Goal: Task Accomplishment & Management: Use online tool/utility

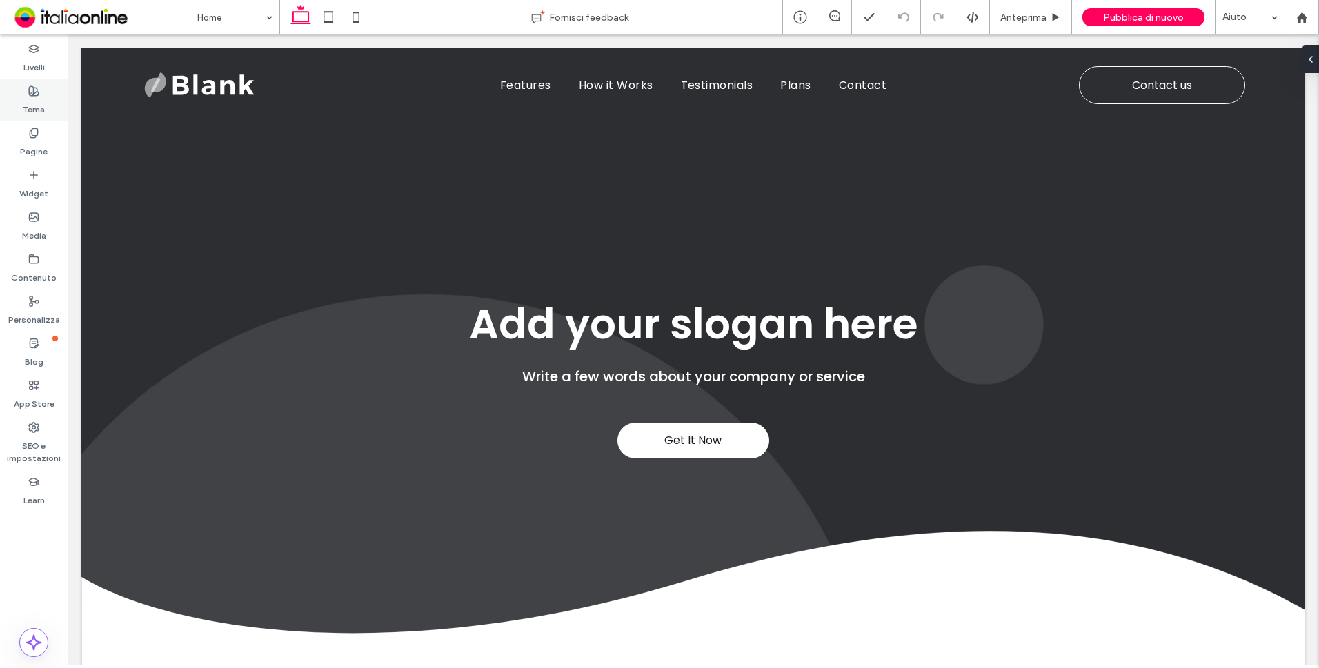
click at [45, 94] on div "Tema" at bounding box center [34, 100] width 68 height 42
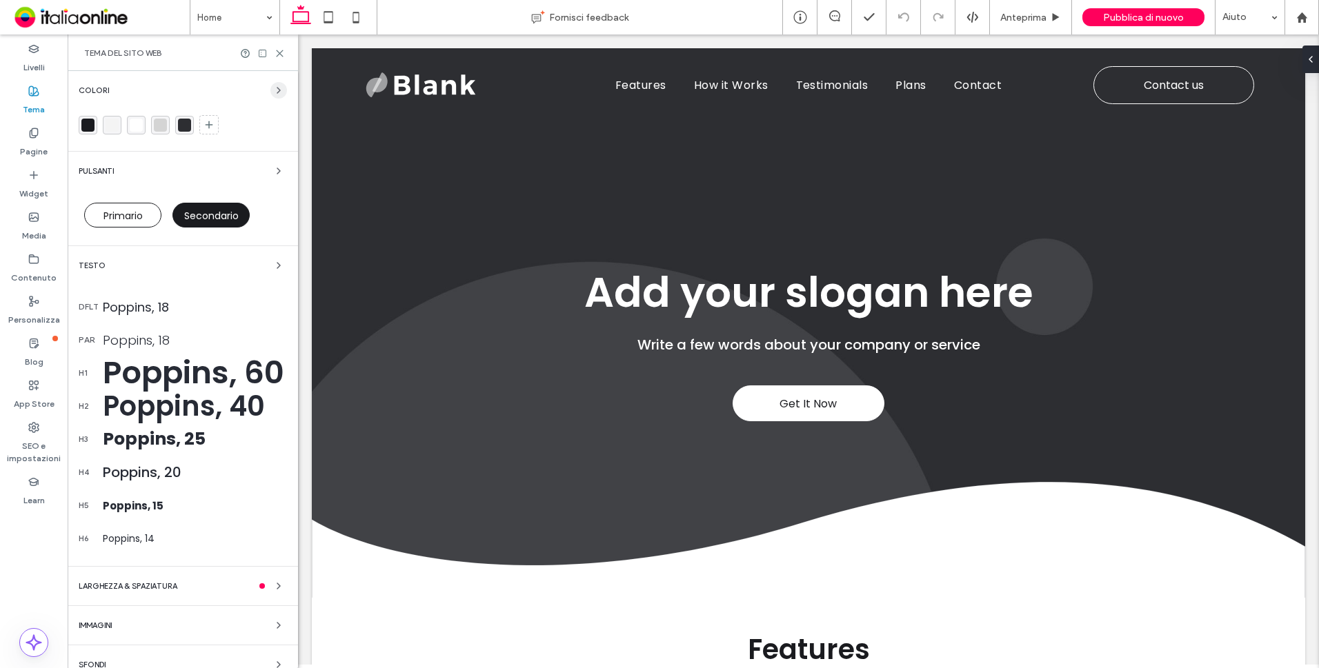
click at [277, 88] on use "button" at bounding box center [278, 91] width 3 height 6
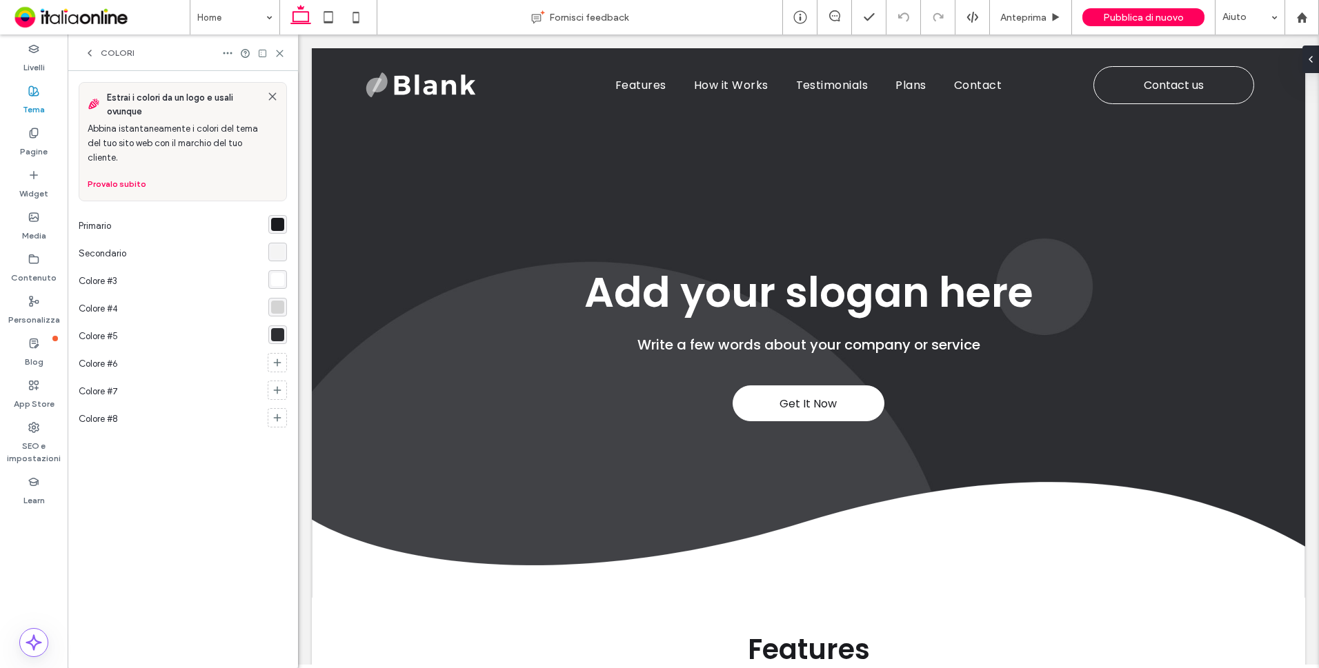
click at [270, 97] on icon at bounding box center [272, 96] width 11 height 11
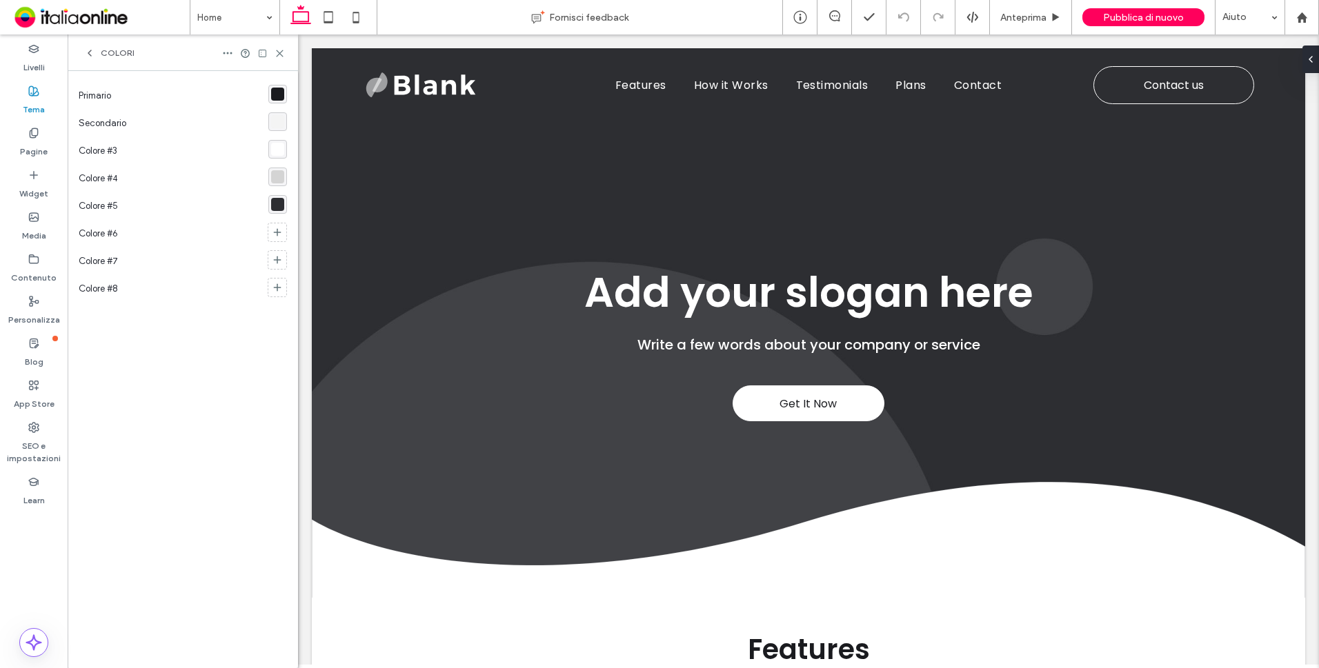
click at [119, 54] on span "Colori" at bounding box center [118, 53] width 34 height 11
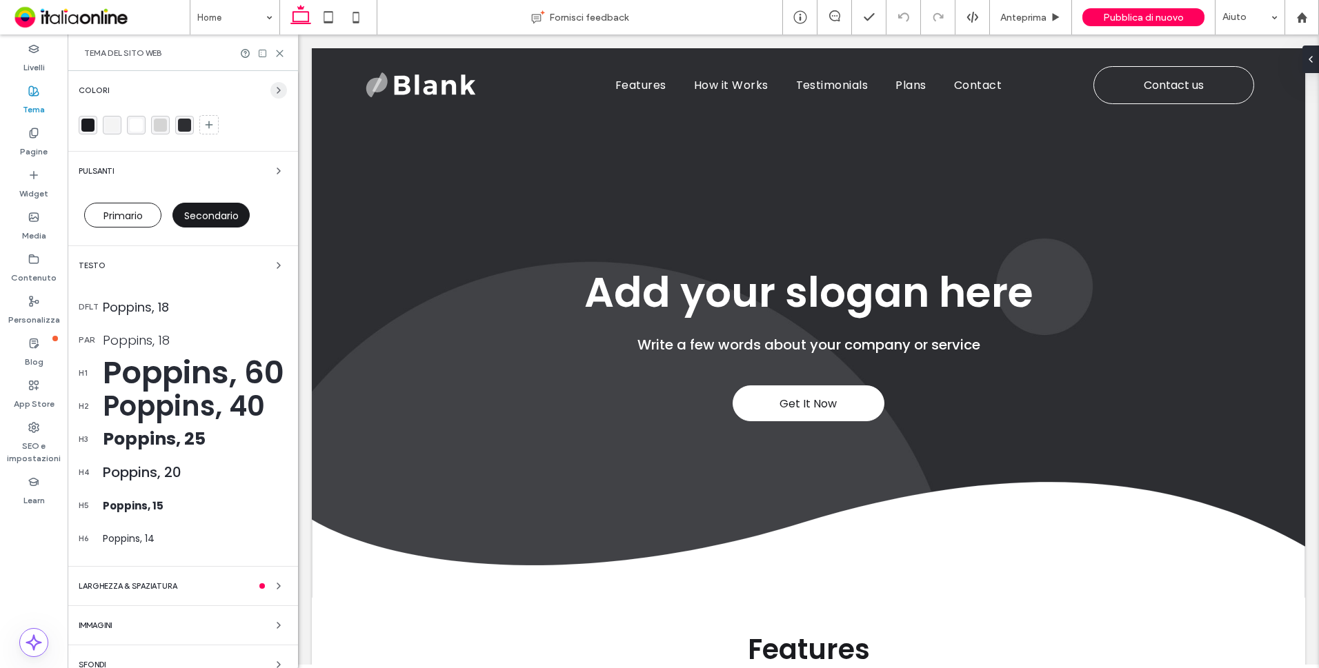
click at [274, 92] on icon "button" at bounding box center [278, 90] width 11 height 11
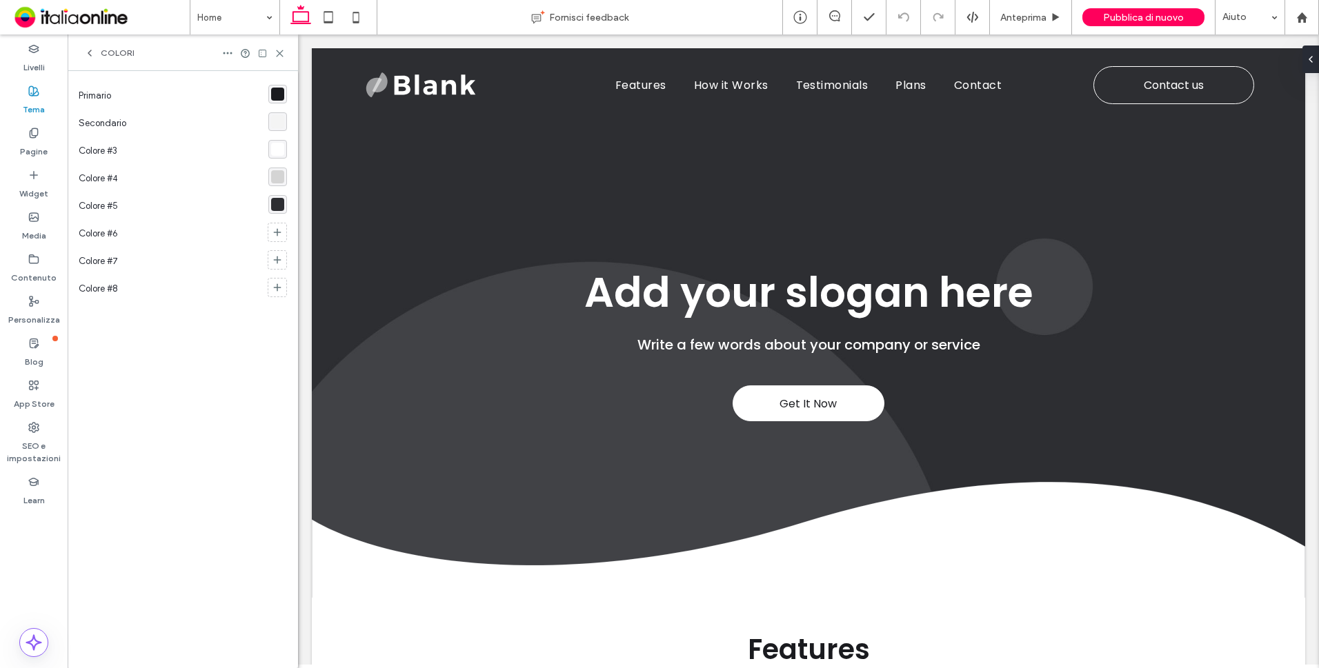
click at [277, 96] on div "rgba(26, 27, 31, 1)" at bounding box center [277, 94] width 13 height 13
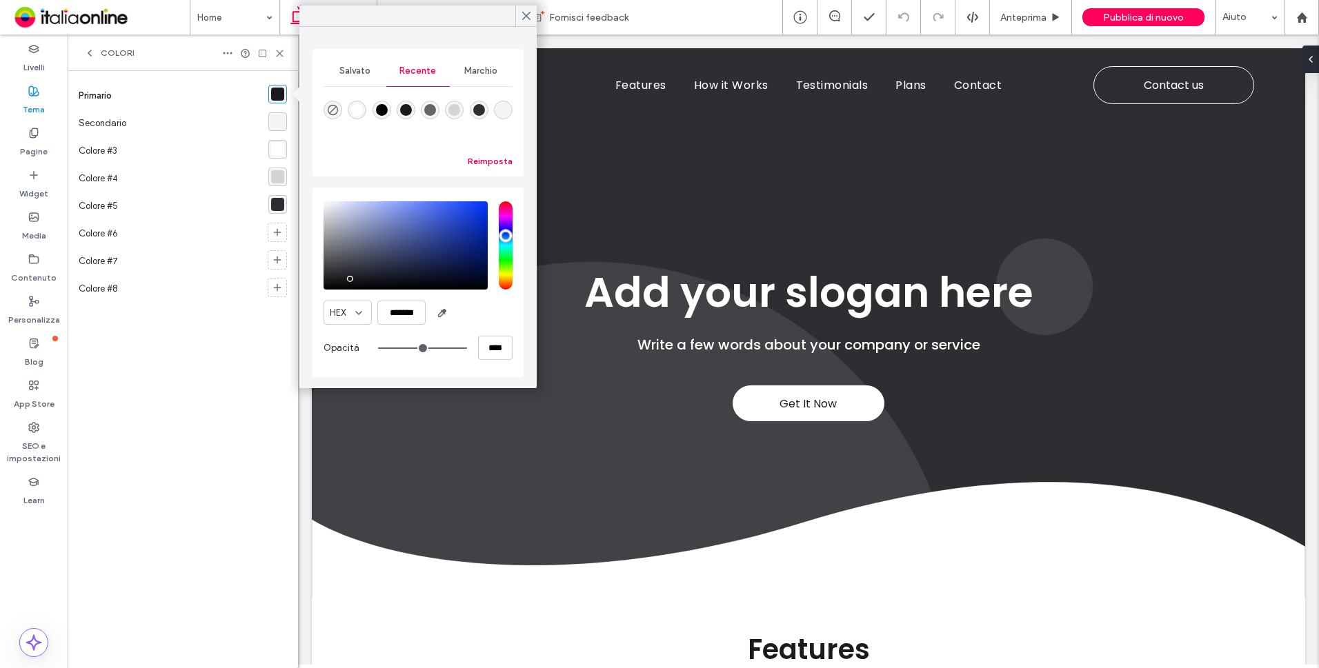
click at [485, 159] on button "Reimposta" at bounding box center [490, 161] width 45 height 17
click at [396, 310] on input "*******" at bounding box center [401, 313] width 48 height 24
paste input "color picker textbox"
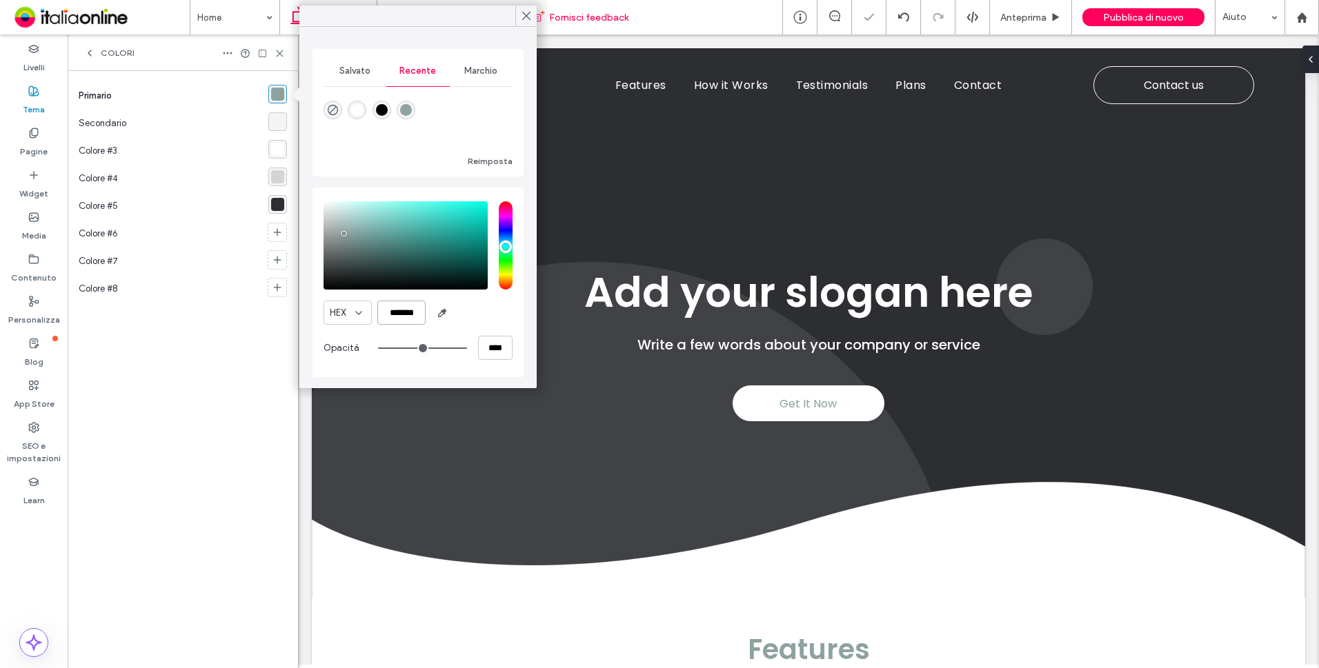
type input "*******"
click at [277, 126] on div "rgba(244, 244, 244, 1)" at bounding box center [277, 121] width 13 height 13
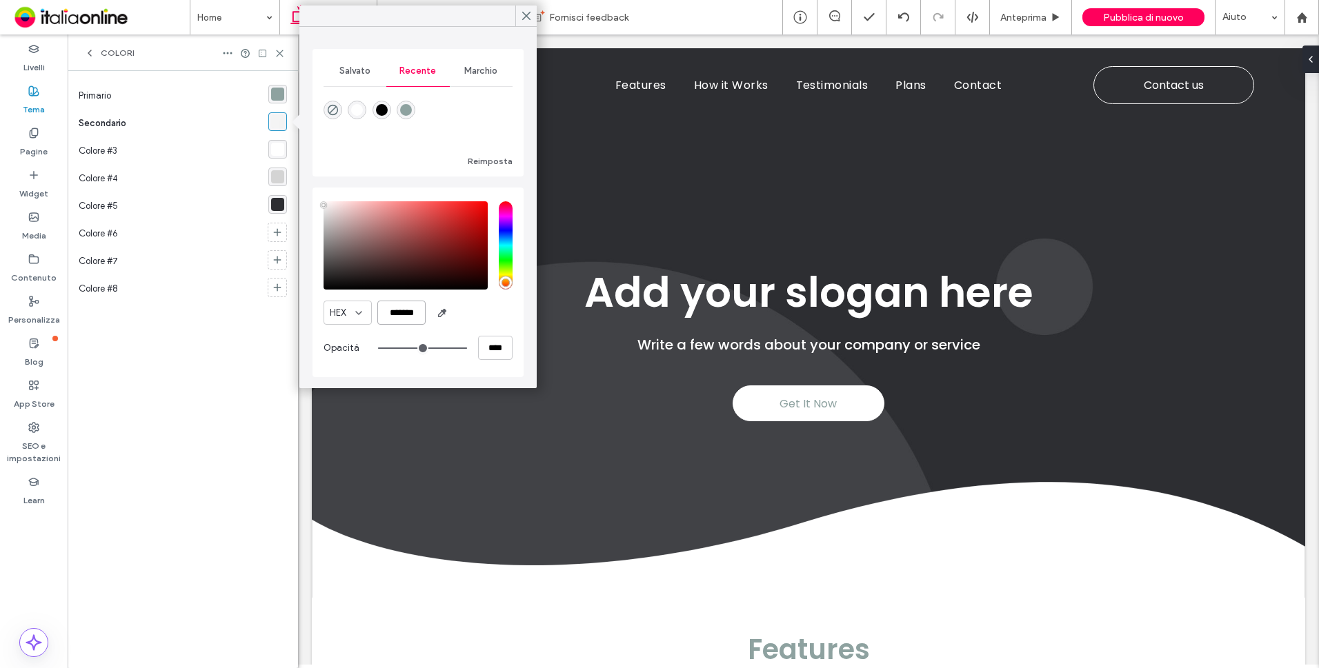
click at [393, 316] on input "*******" at bounding box center [401, 313] width 48 height 24
paste input "color picker textbox"
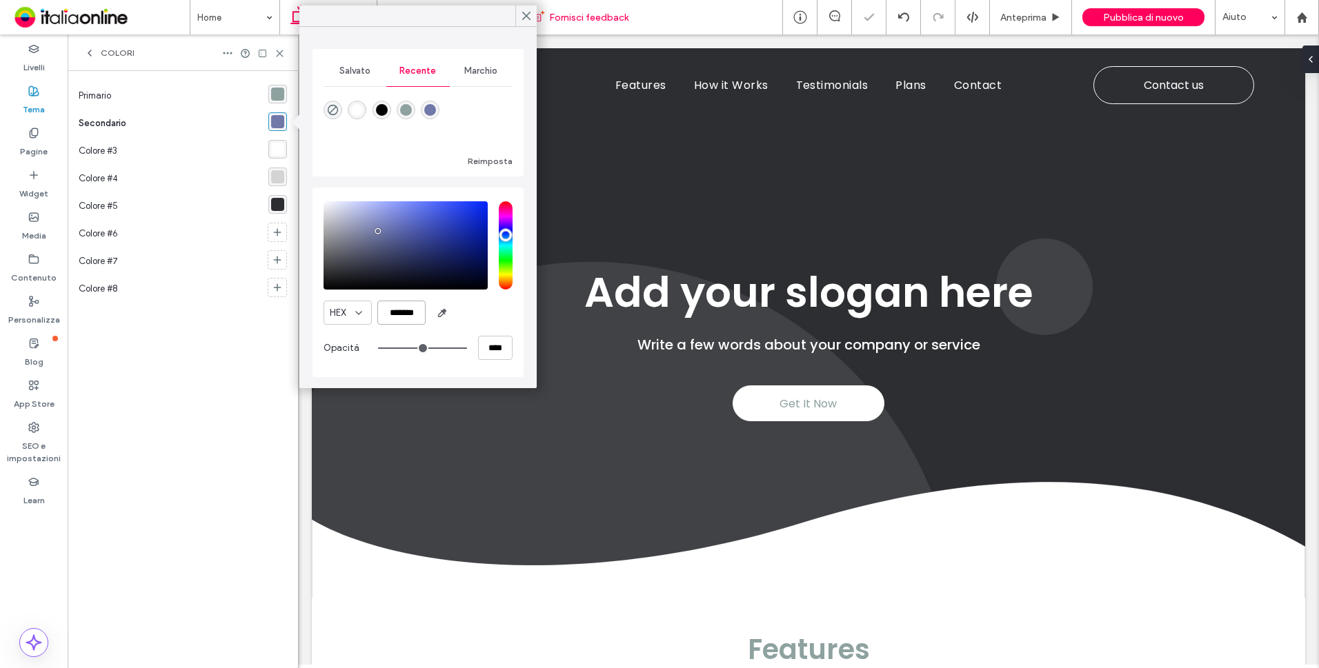
type input "*******"
click at [280, 154] on div "rgba(255, 255, 255, 1)" at bounding box center [277, 149] width 13 height 13
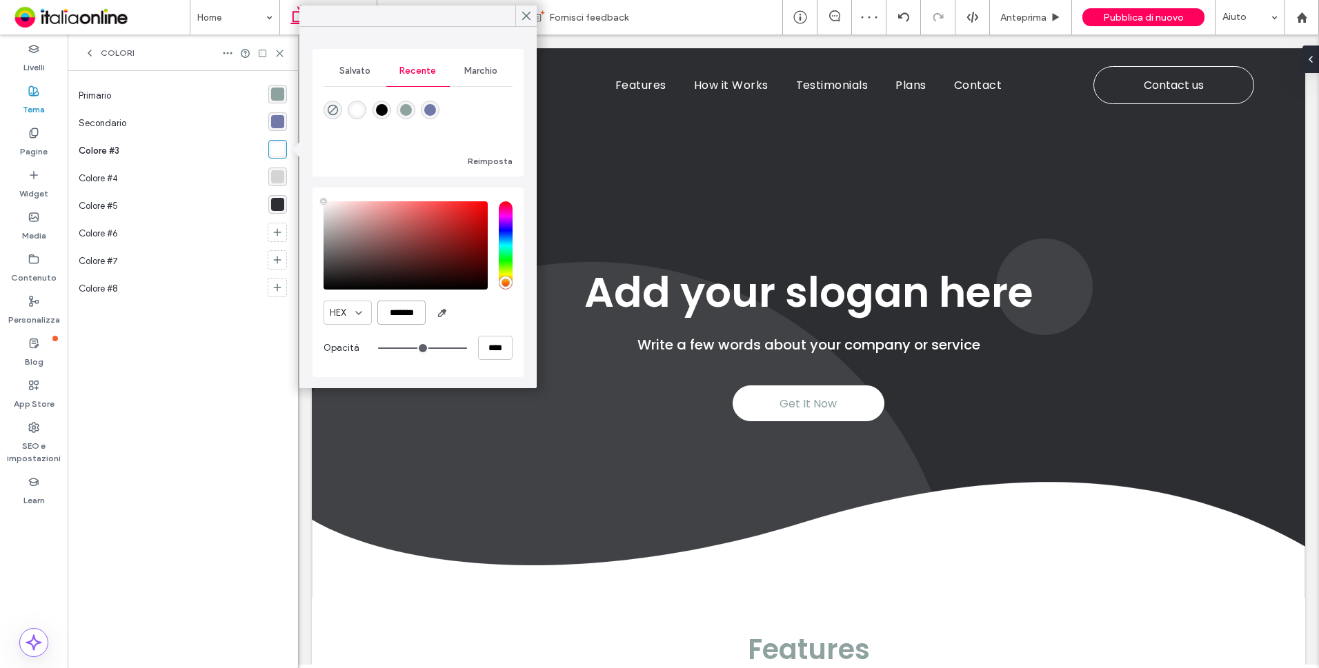
click at [401, 308] on input "*******" at bounding box center [401, 313] width 48 height 24
click at [401, 309] on input "*******" at bounding box center [401, 313] width 48 height 24
paste input "color picker textbox"
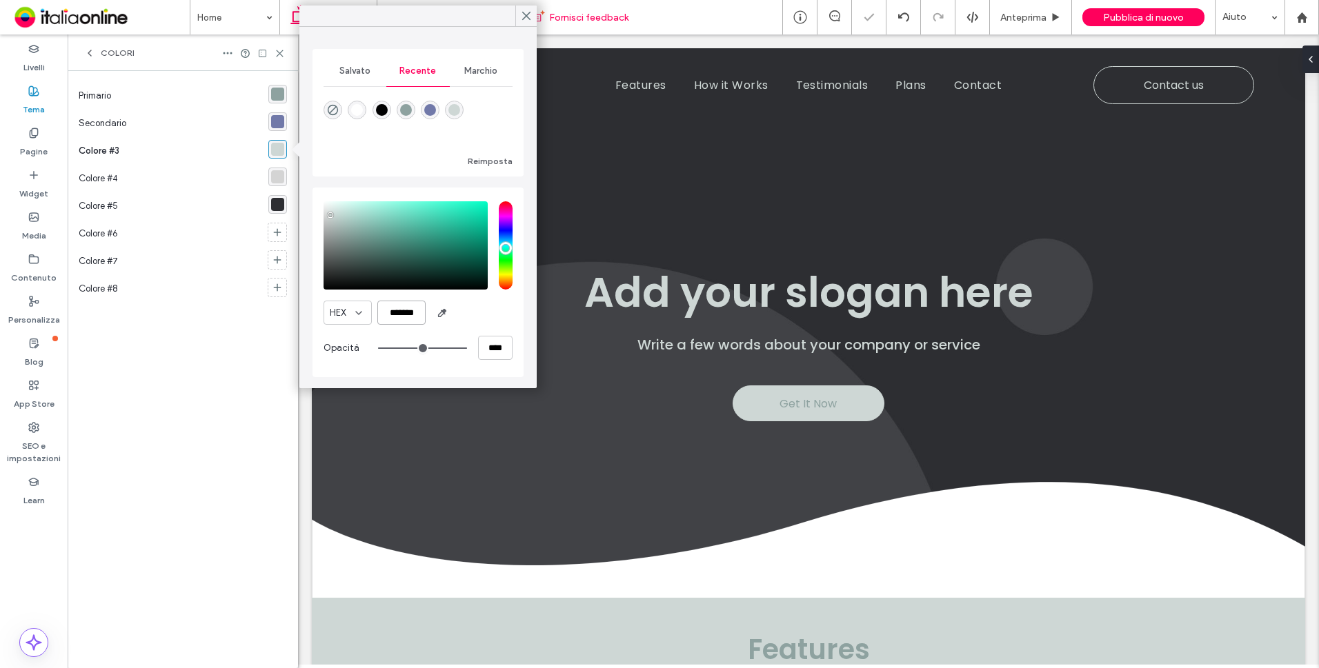
type input "*******"
click at [280, 177] on div "rgba(212, 212, 212, 1)" at bounding box center [277, 176] width 13 height 13
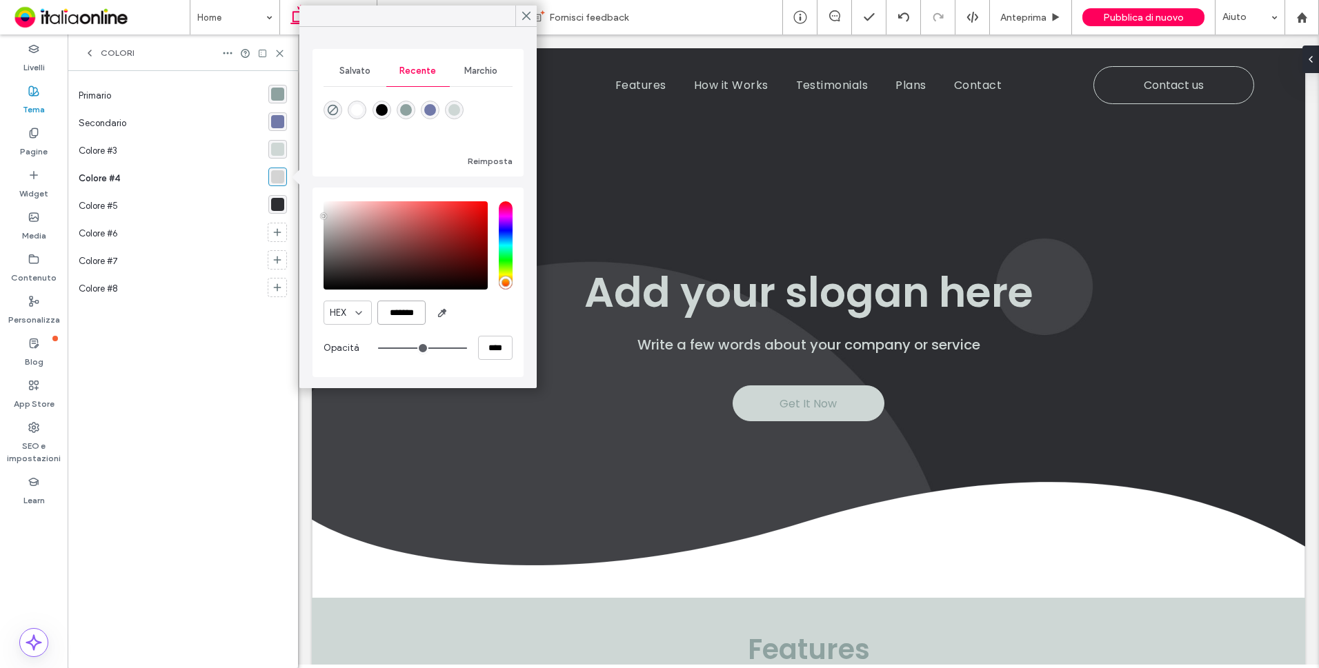
click at [388, 312] on input "*******" at bounding box center [401, 313] width 48 height 24
paste input "color picker textbox"
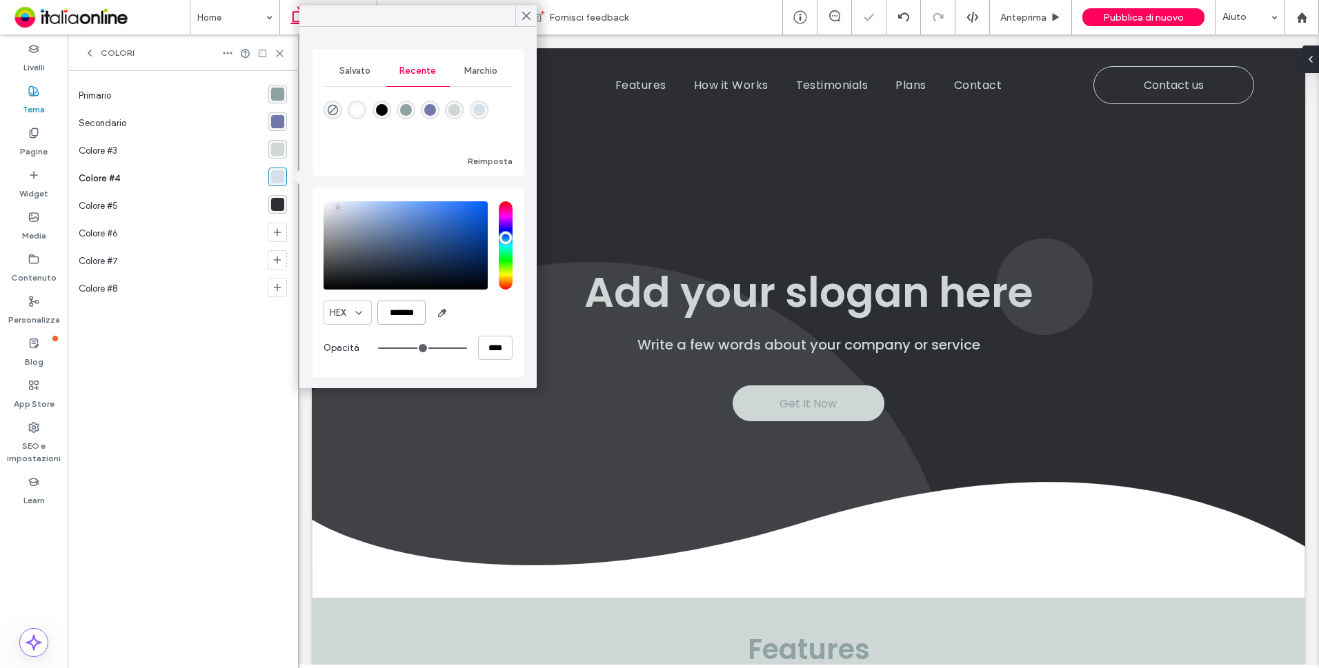
type input "*******"
click at [275, 206] on div "rgba(45, 46, 50, 1)" at bounding box center [277, 204] width 13 height 13
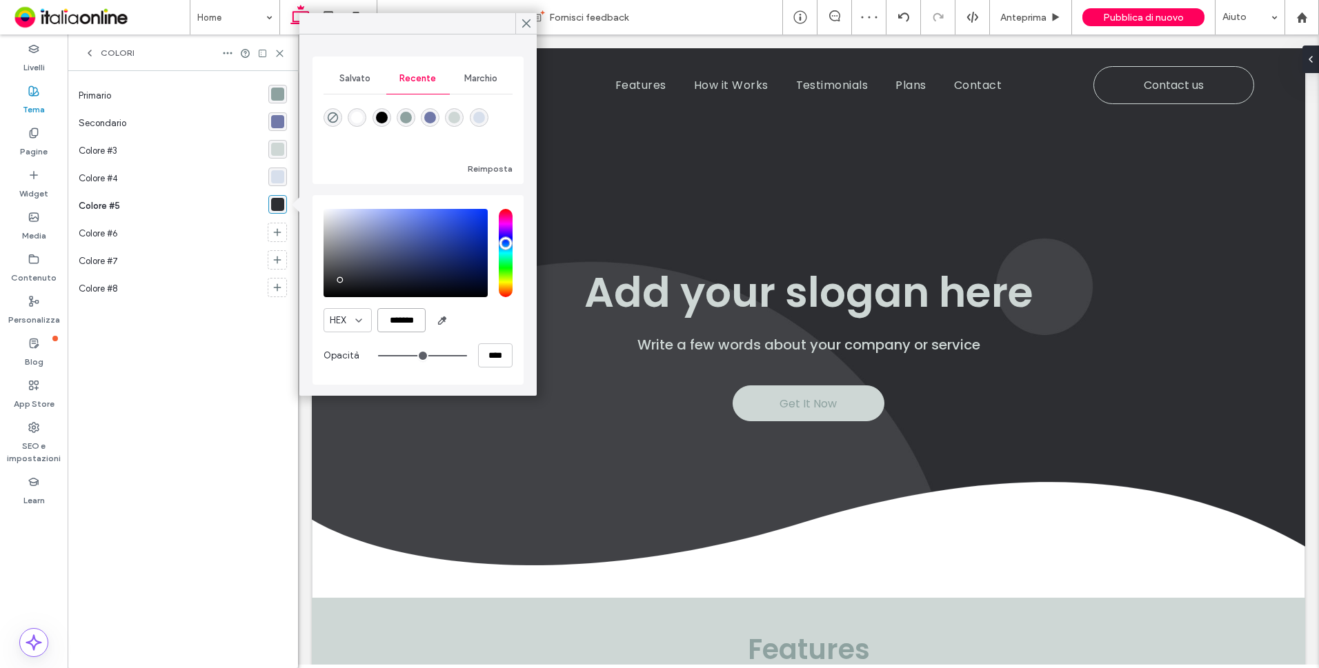
click at [406, 317] on input "*******" at bounding box center [401, 320] width 48 height 24
paste input "color picker textbox"
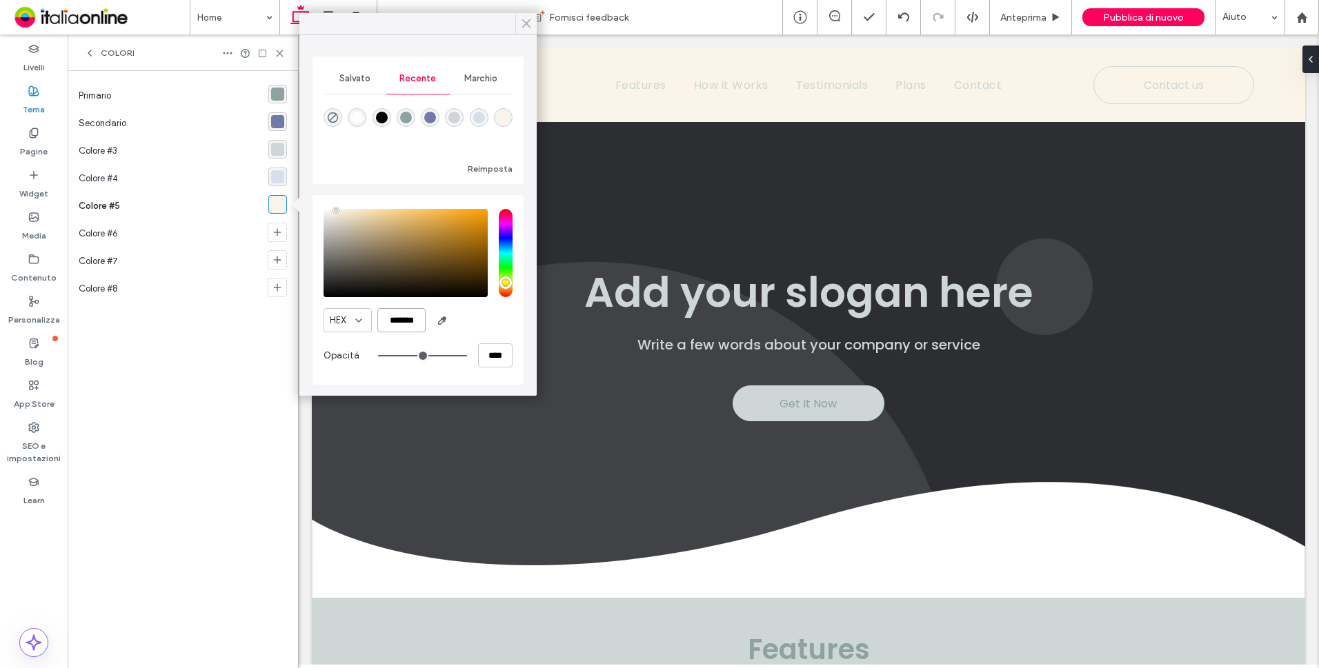
type input "*******"
click at [528, 21] on use at bounding box center [526, 24] width 7 height 8
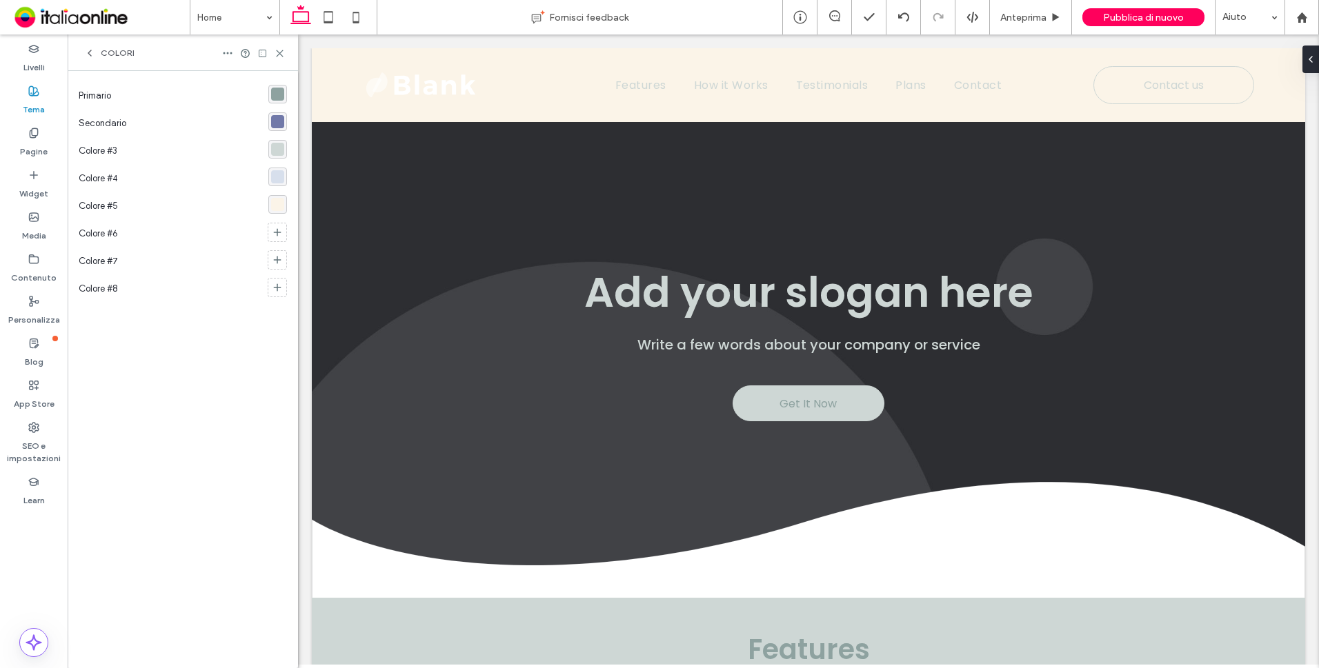
click at [117, 51] on span "Colori" at bounding box center [118, 53] width 34 height 11
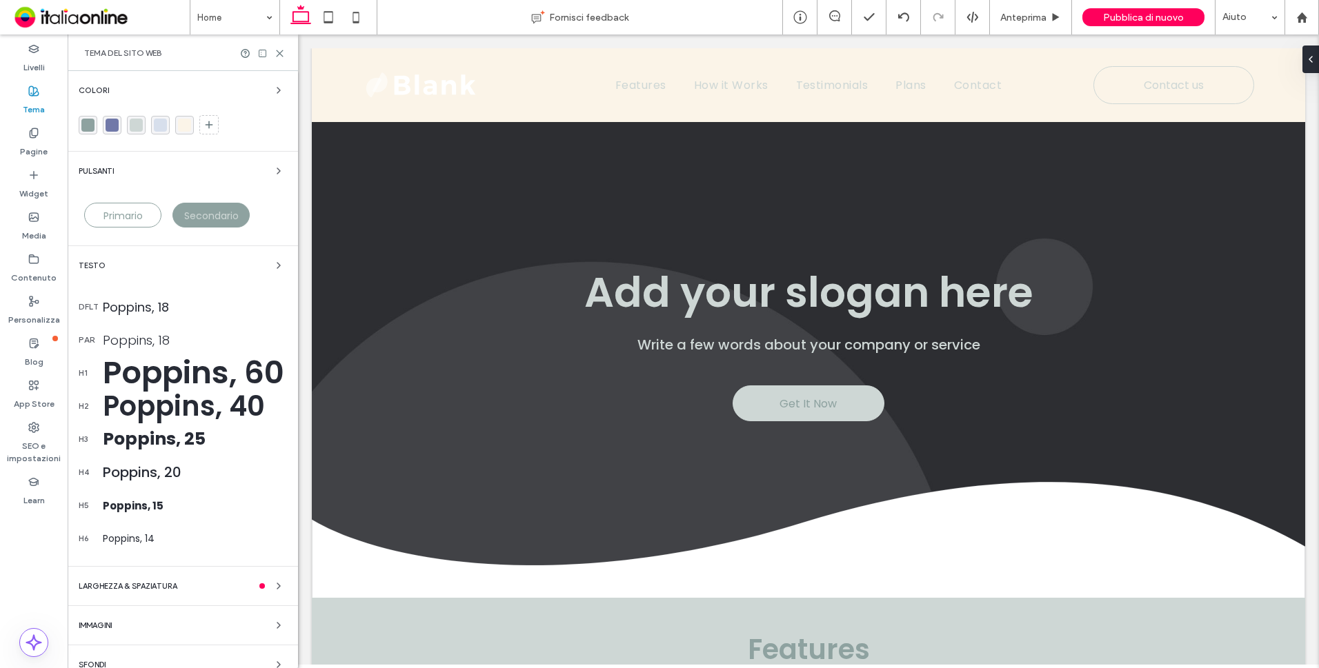
click at [219, 162] on div "Colori Pulsanti Primario Secondario Testo dflt Poppins, 18 par Poppins, 18 h1 P…" at bounding box center [183, 378] width 230 height 614
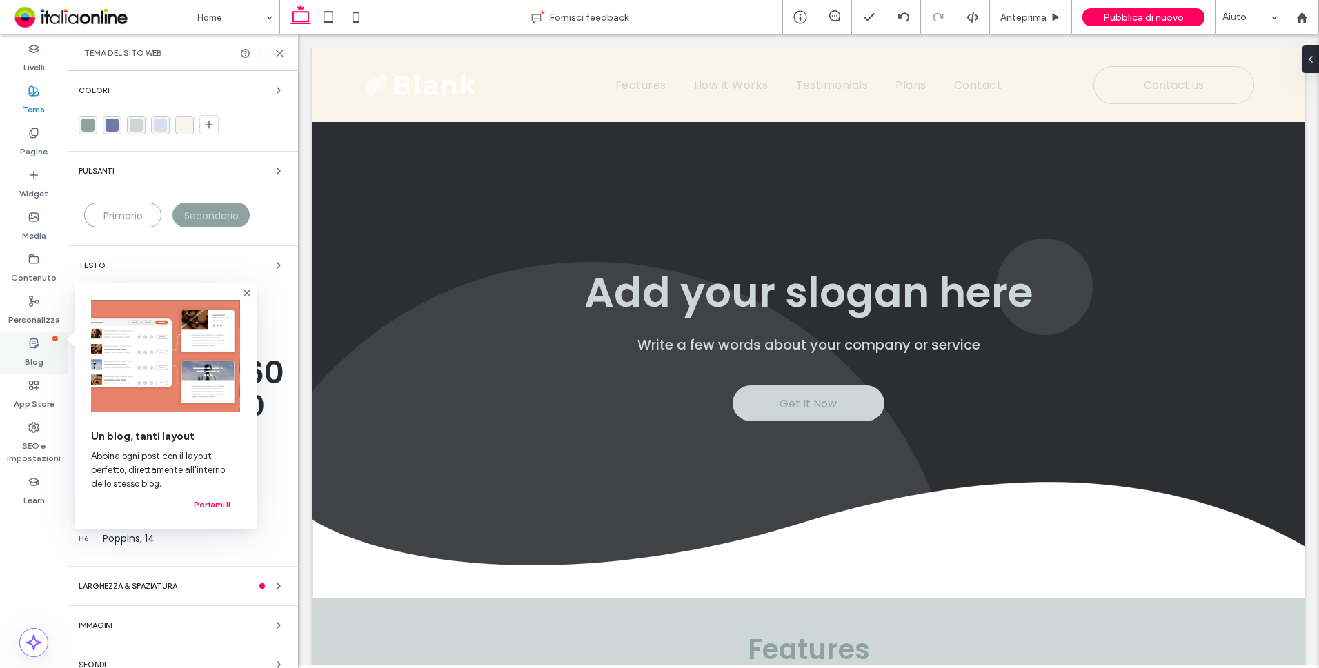
click at [30, 345] on use at bounding box center [34, 343] width 8 height 9
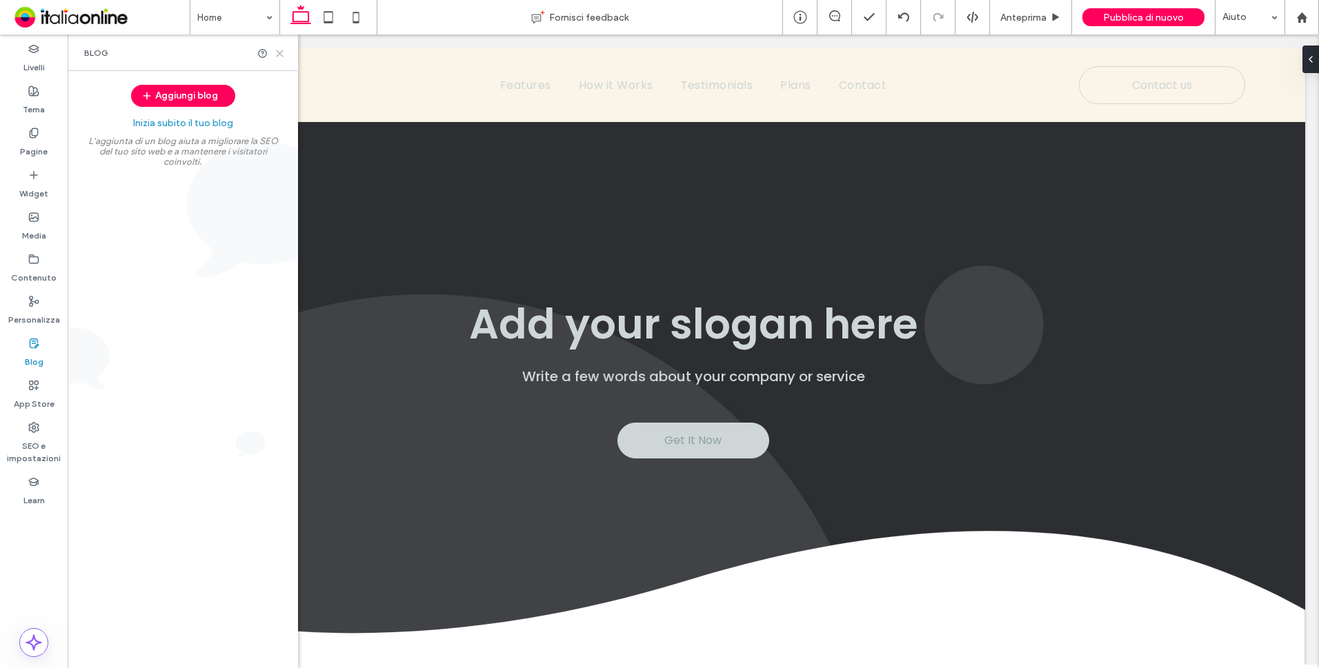
click at [279, 52] on use at bounding box center [280, 53] width 6 height 6
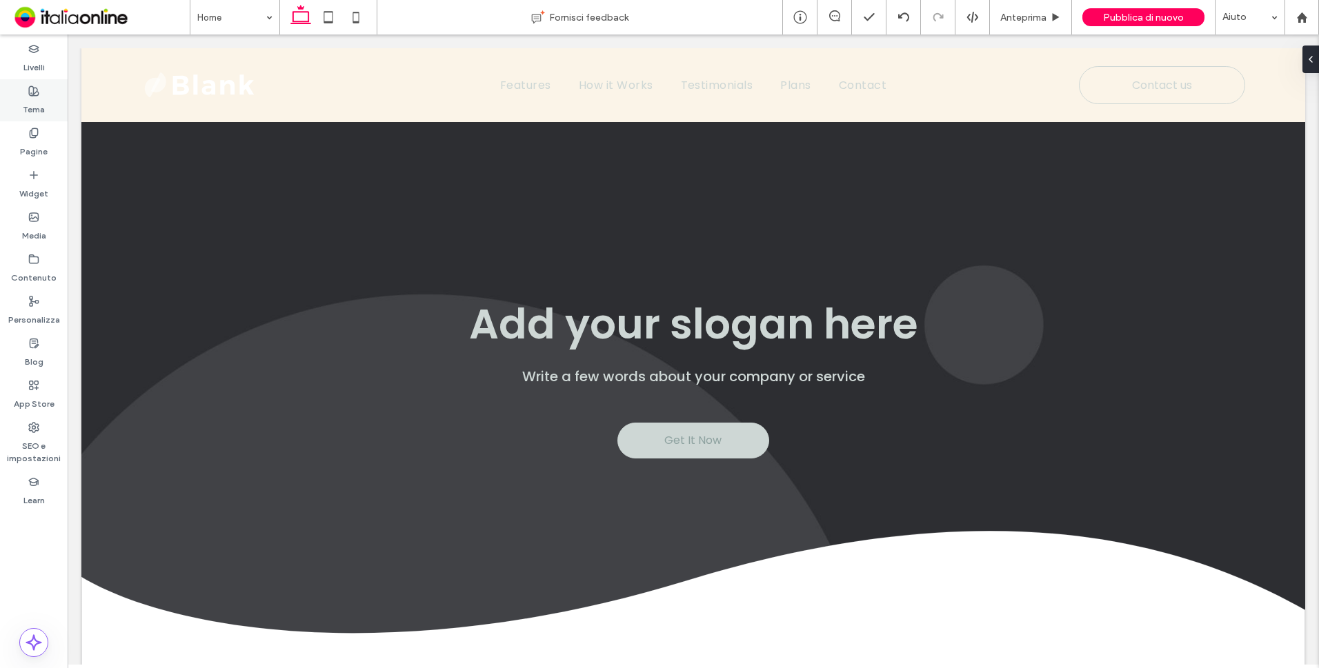
click at [46, 91] on div "Tema" at bounding box center [34, 100] width 68 height 42
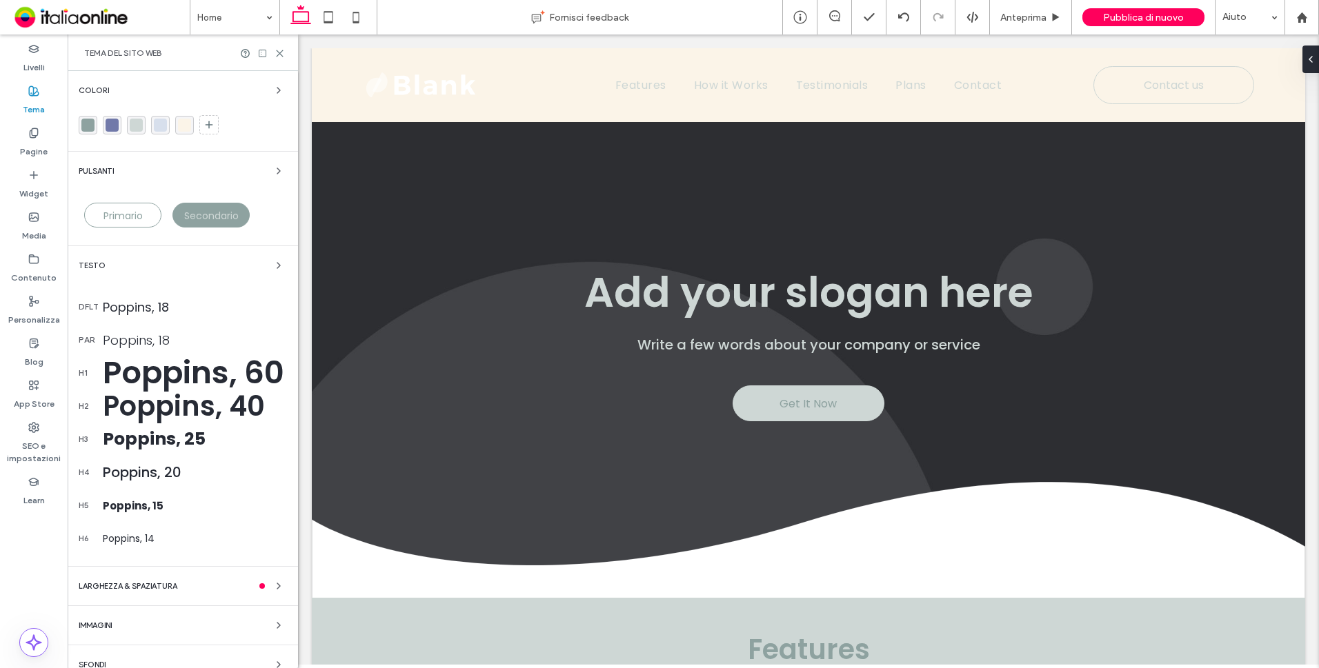
click at [152, 304] on div "Poppins, 18" at bounding box center [195, 307] width 184 height 19
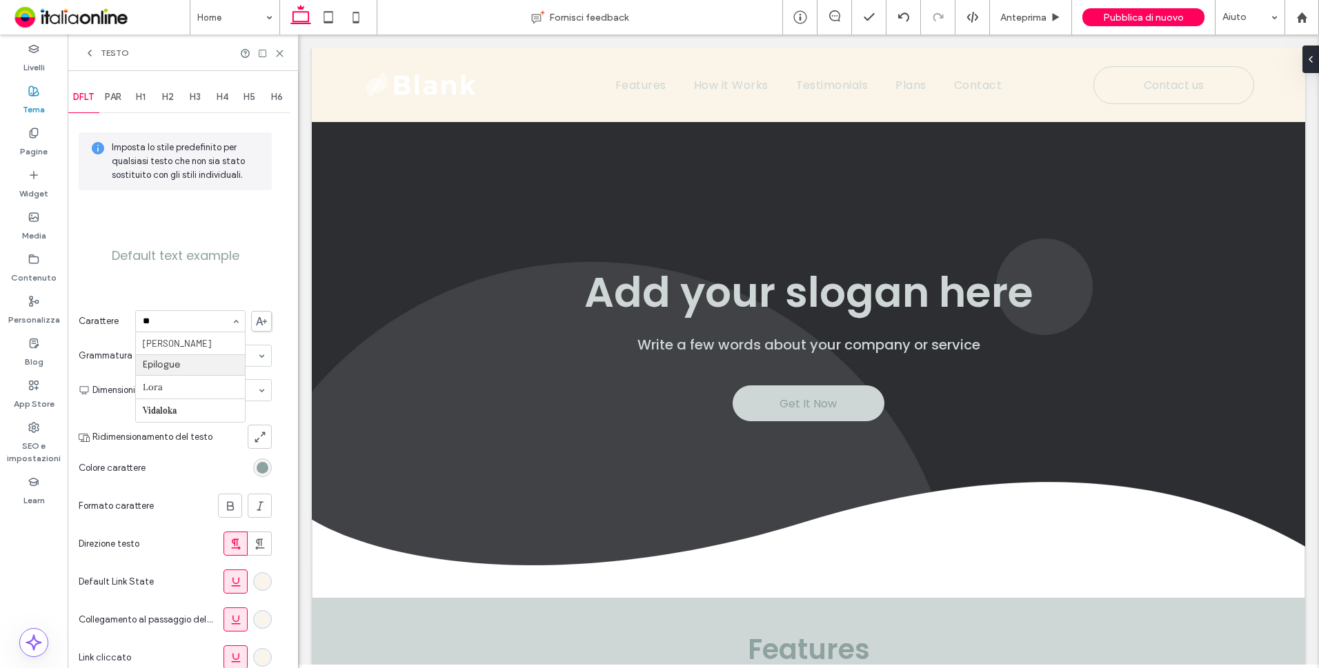
type input "*"
type input "**"
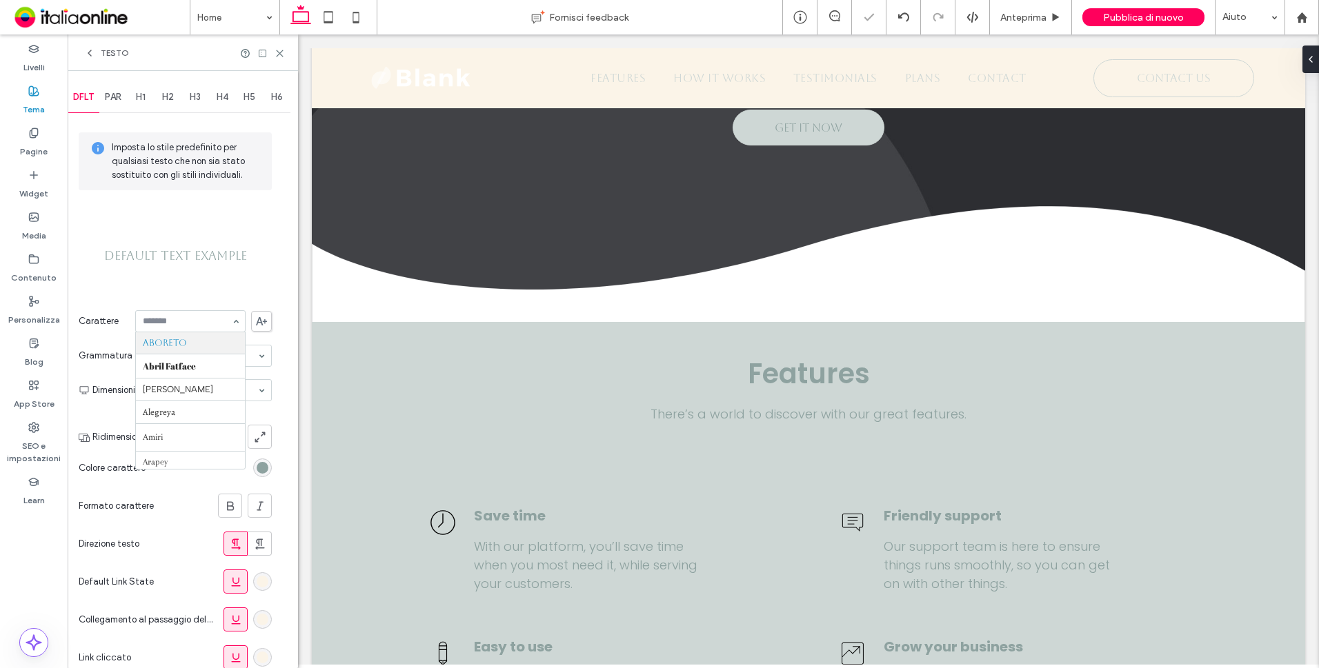
click at [197, 319] on input at bounding box center [187, 322] width 88 height 10
click at [262, 469] on div "rgb(142, 162, 160)" at bounding box center [263, 468] width 12 height 12
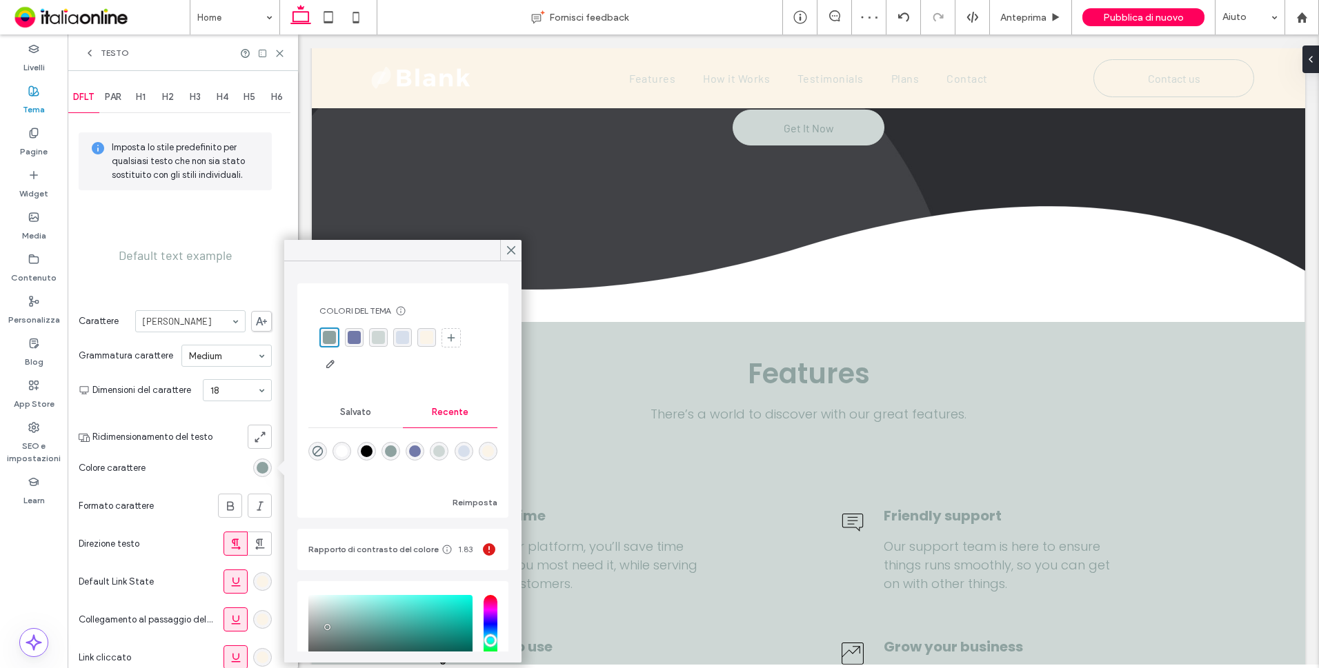
click at [370, 453] on div "rgba(0, 0, 0, 1)" at bounding box center [367, 452] width 12 height 12
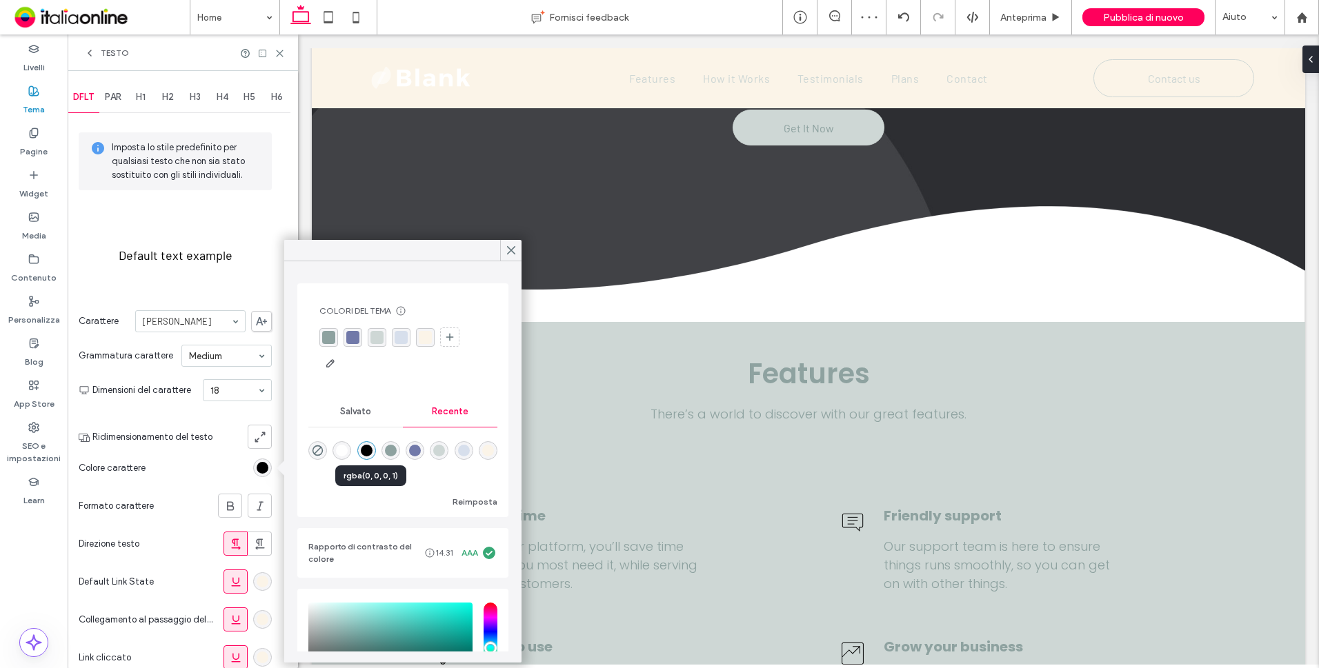
type input "*******"
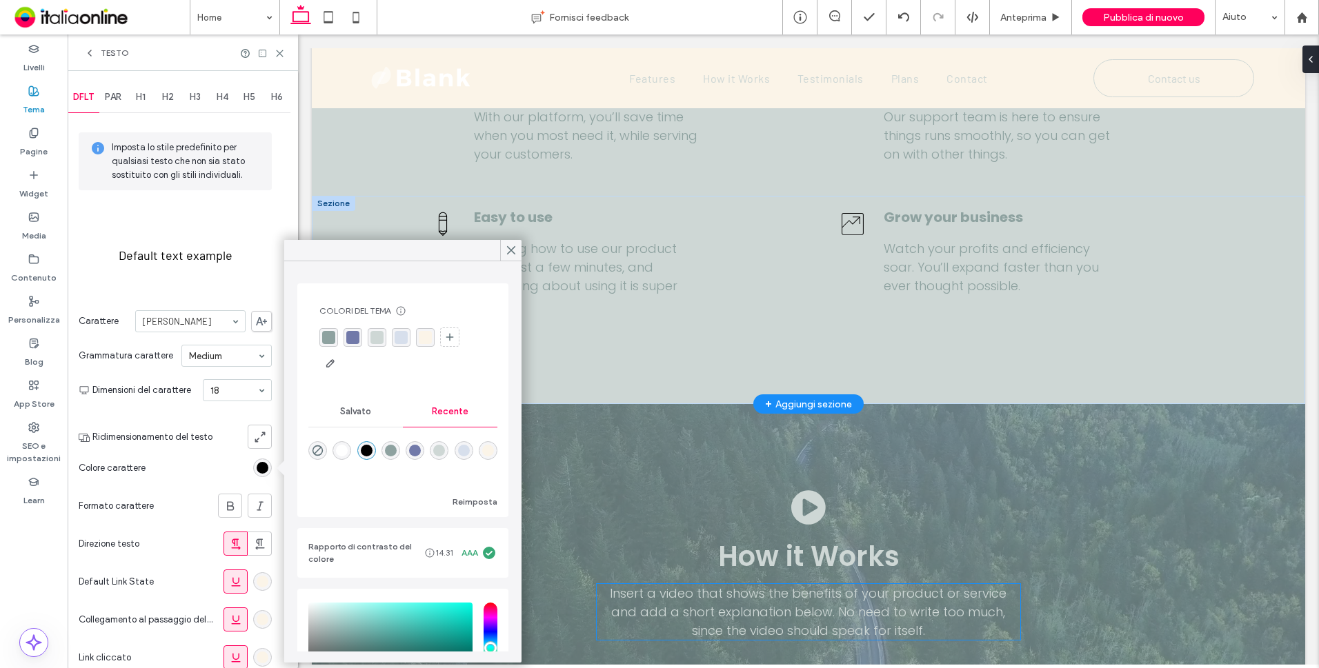
scroll to position [828, 0]
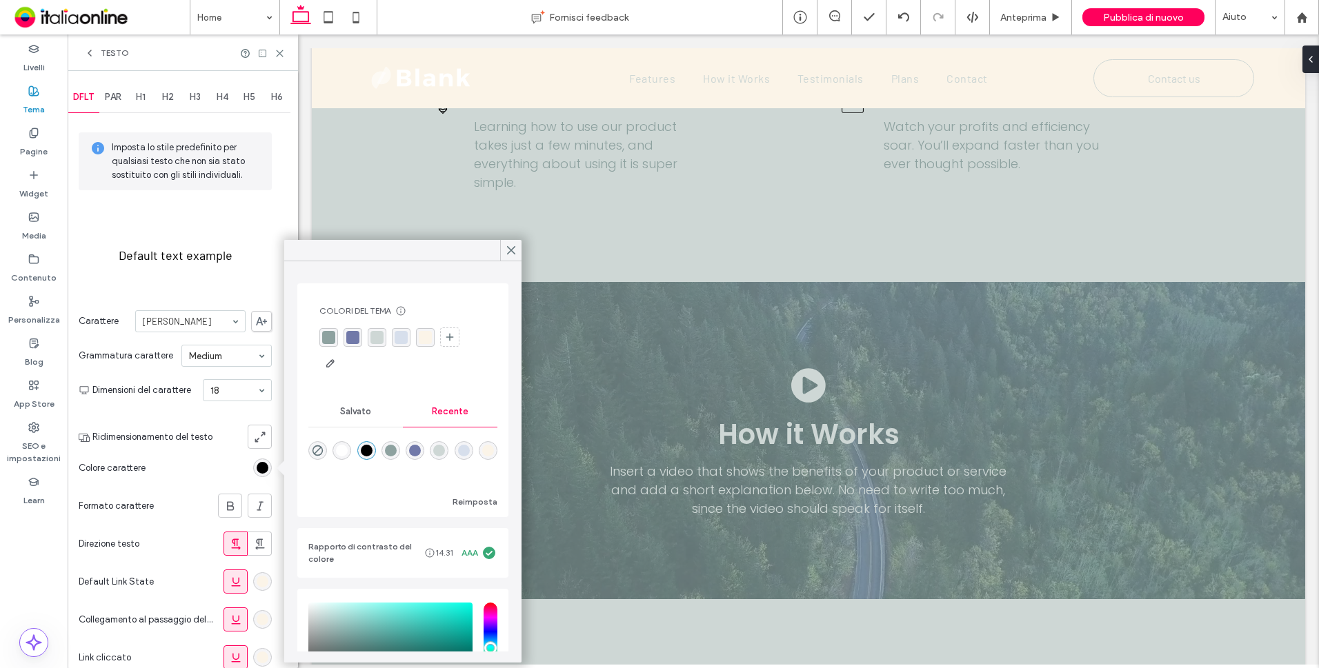
click at [259, 583] on div "rgb(251, 244, 232)" at bounding box center [263, 582] width 12 height 12
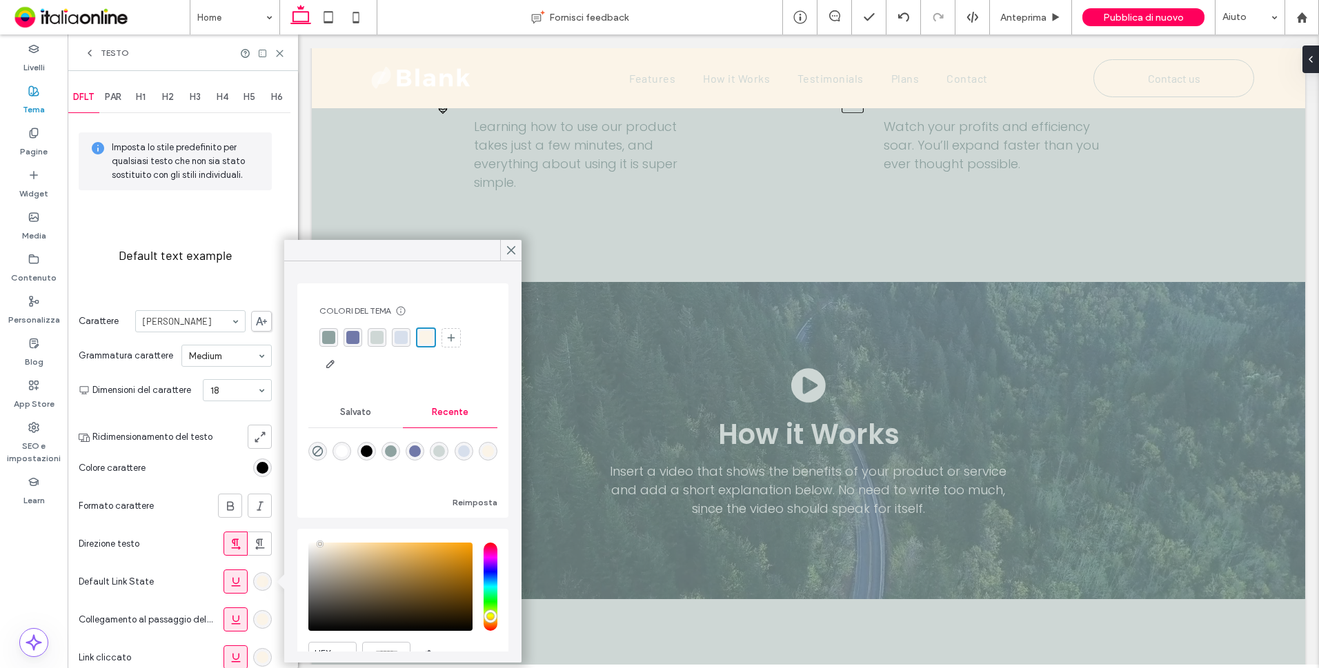
drag, startPoint x: 355, startPoint y: 334, endPoint x: 313, endPoint y: 351, distance: 45.2
click at [355, 334] on div "rgba(113, 121, 169, 1)" at bounding box center [352, 337] width 13 height 13
drag, startPoint x: 264, startPoint y: 626, endPoint x: 281, endPoint y: 586, distance: 43.6
click at [267, 621] on div "rgb(251, 244, 232)" at bounding box center [262, 619] width 19 height 19
click at [353, 335] on div "rgba(113, 121, 169, 1)" at bounding box center [352, 337] width 19 height 19
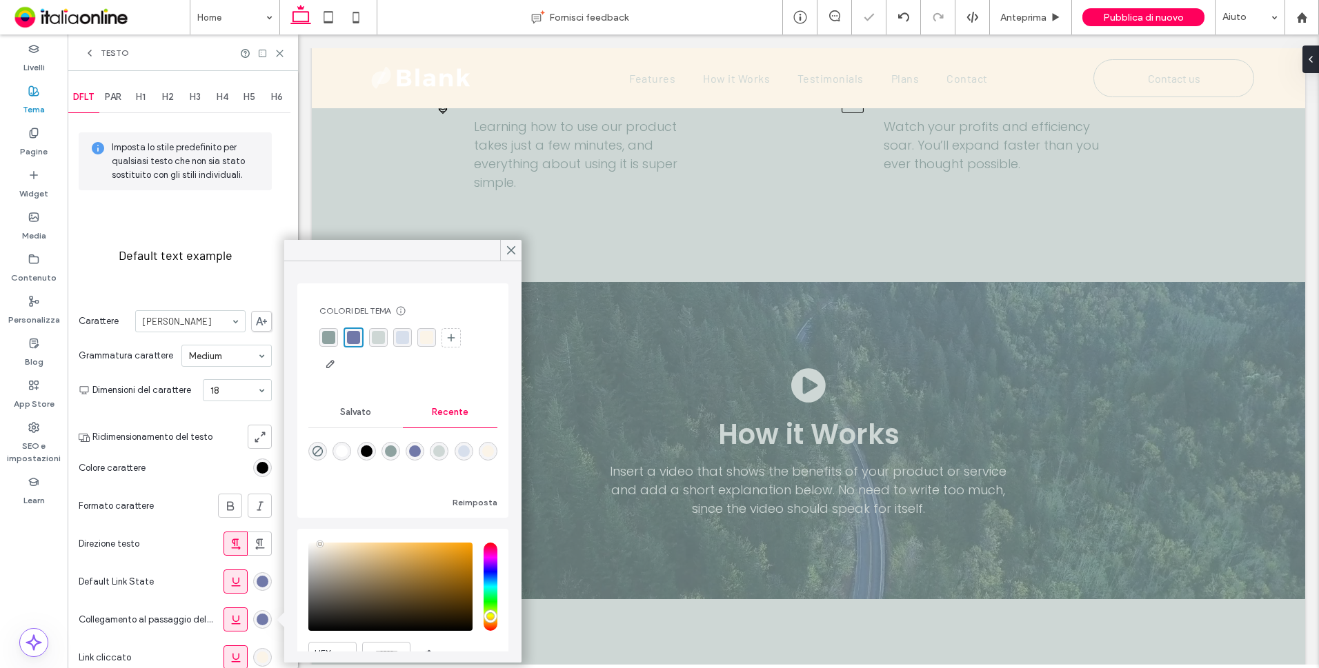
click at [351, 335] on div "rgba(113, 121, 169, 1)" at bounding box center [353, 337] width 13 height 13
drag, startPoint x: 261, startPoint y: 654, endPoint x: 279, endPoint y: 636, distance: 25.4
click at [261, 654] on div "rgb(251, 244, 232)" at bounding box center [263, 658] width 12 height 12
click at [351, 335] on div "rgba(113, 121, 169, 1)" at bounding box center [352, 337] width 13 height 13
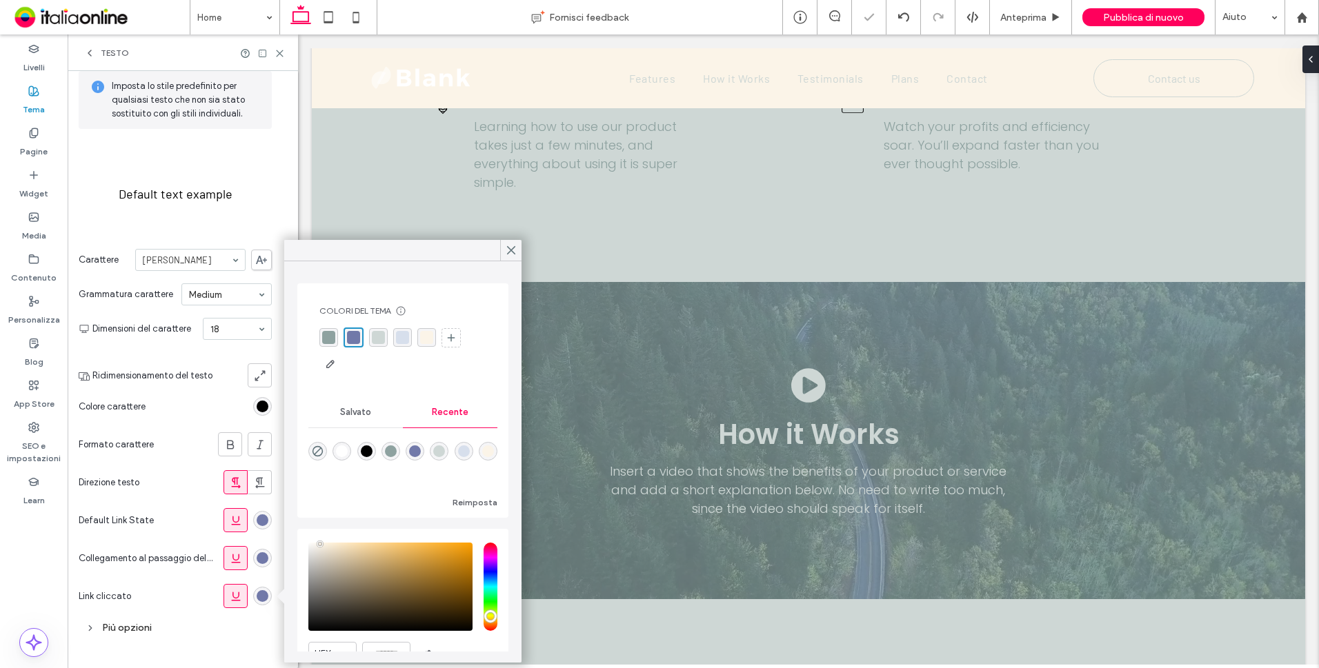
drag, startPoint x: 123, startPoint y: 639, endPoint x: 136, endPoint y: 612, distance: 30.5
click at [124, 637] on div "Più opzioni" at bounding box center [175, 628] width 193 height 26
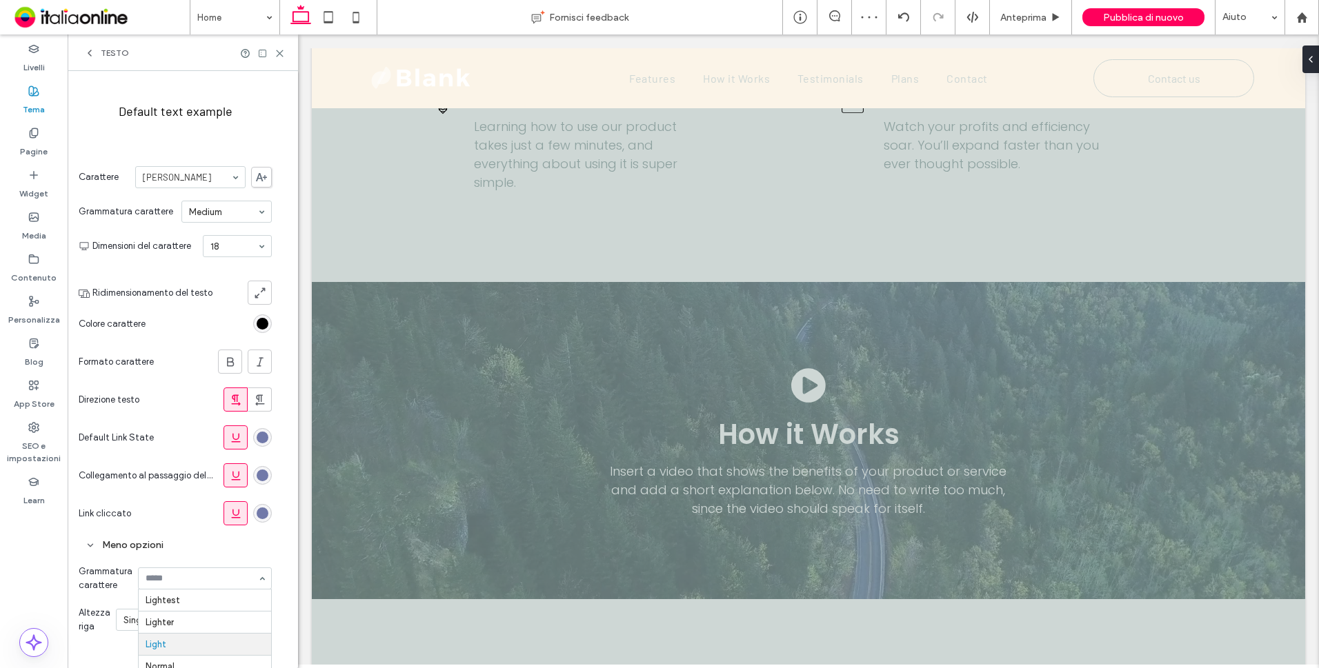
scroll to position [44, 0]
drag, startPoint x: 197, startPoint y: 659, endPoint x: 194, endPoint y: 642, distance: 16.8
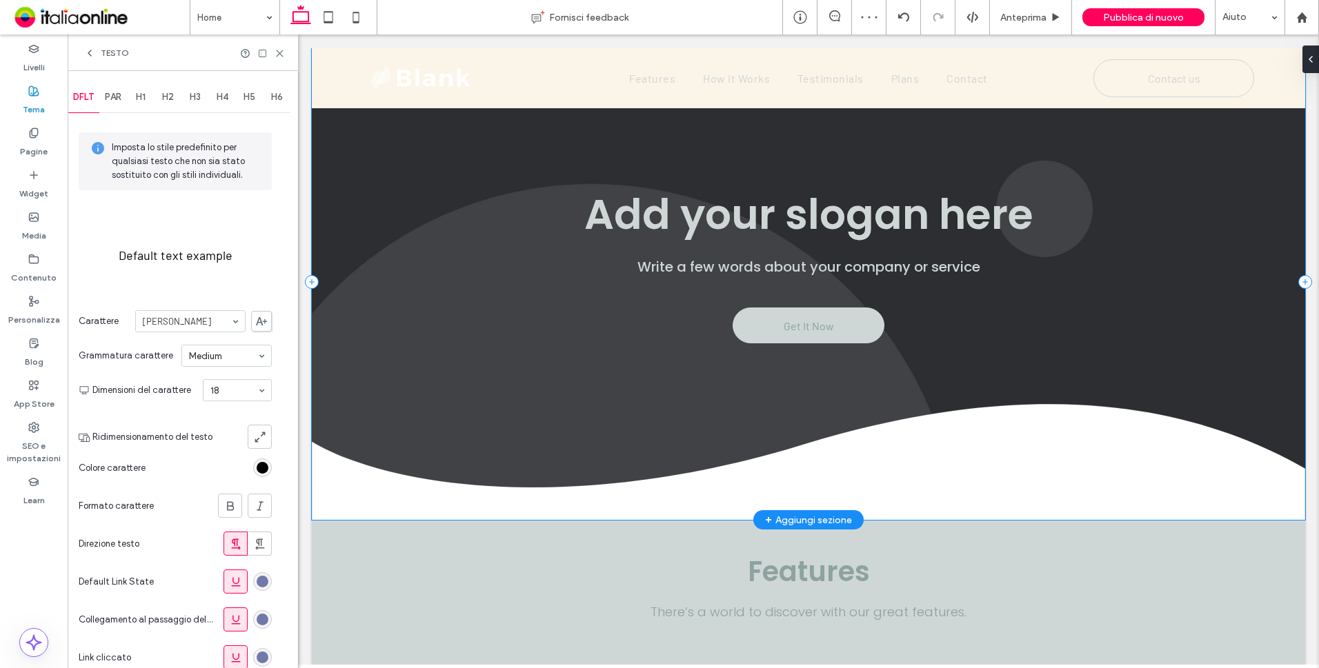
scroll to position [0, 0]
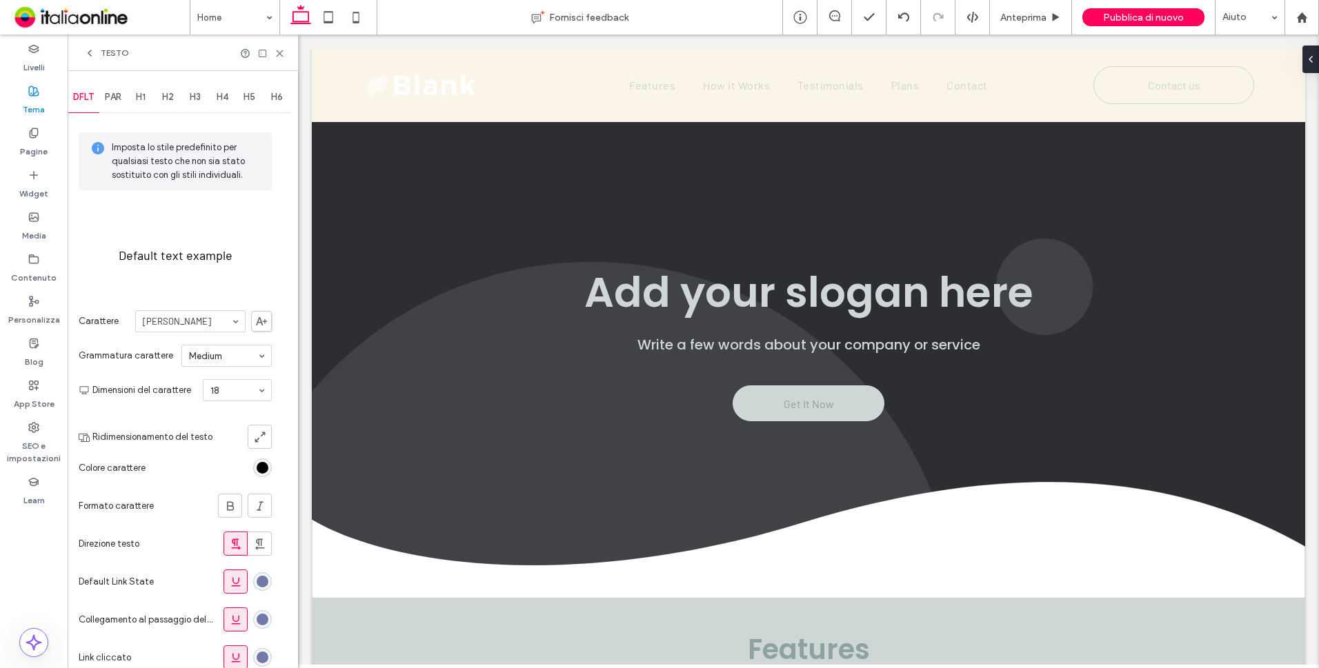
click at [137, 97] on div "H1" at bounding box center [141, 97] width 28 height 30
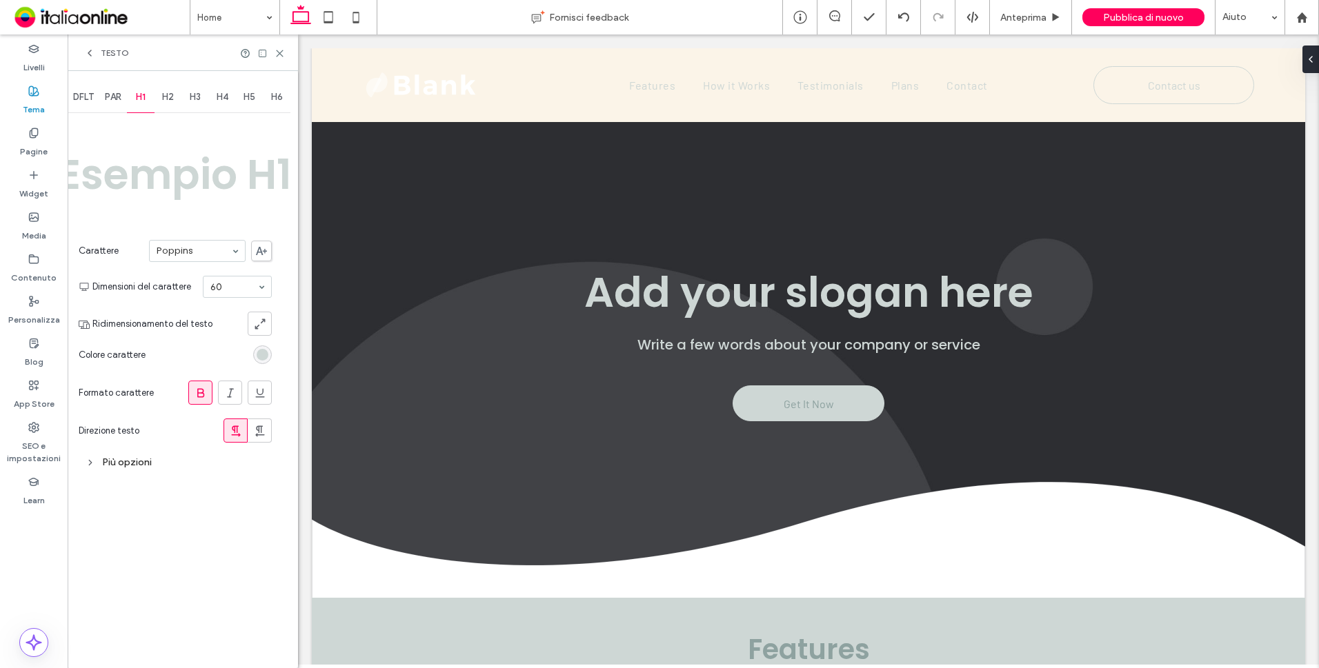
click at [111, 95] on span "PAR" at bounding box center [113, 97] width 17 height 11
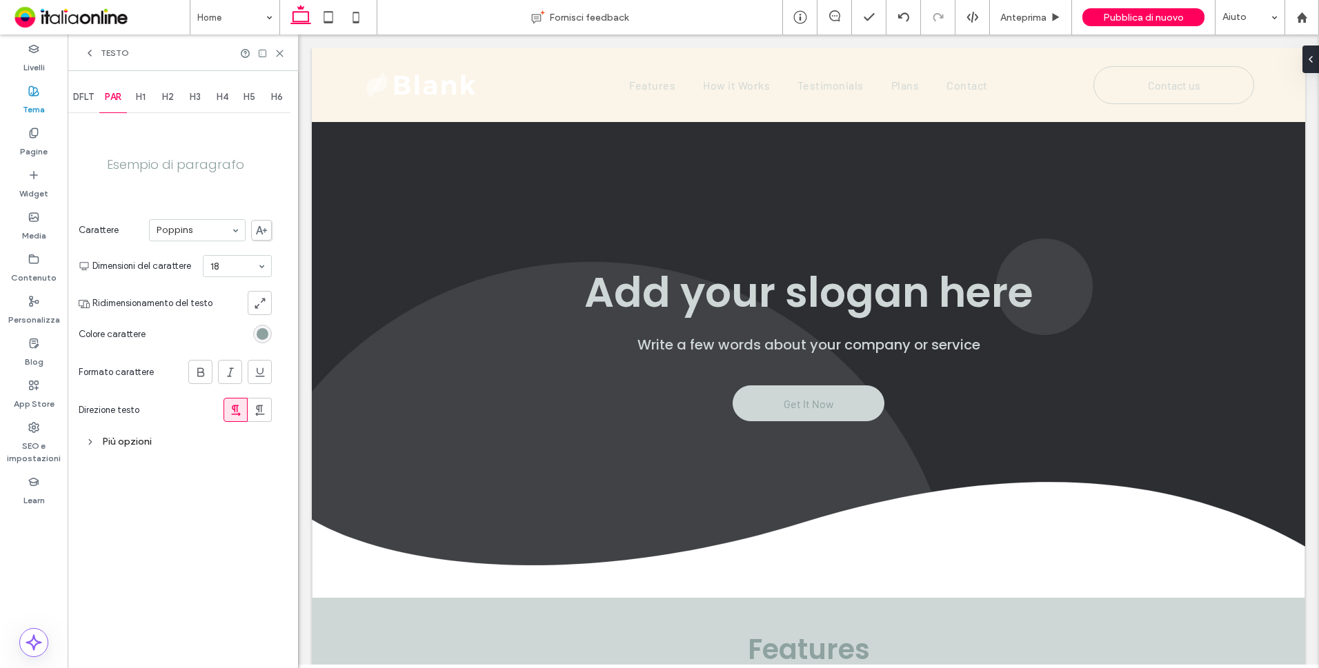
click at [81, 101] on span "DFLT" at bounding box center [83, 97] width 21 height 11
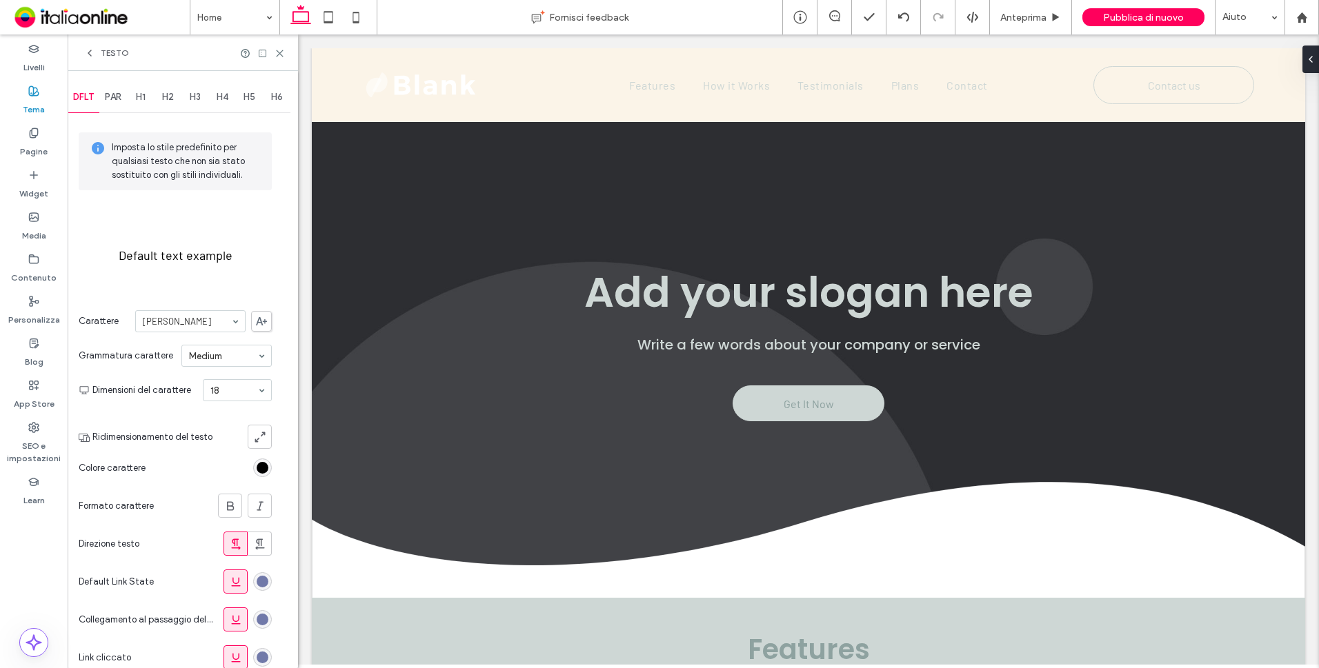
click at [112, 98] on span "PAR" at bounding box center [113, 97] width 17 height 11
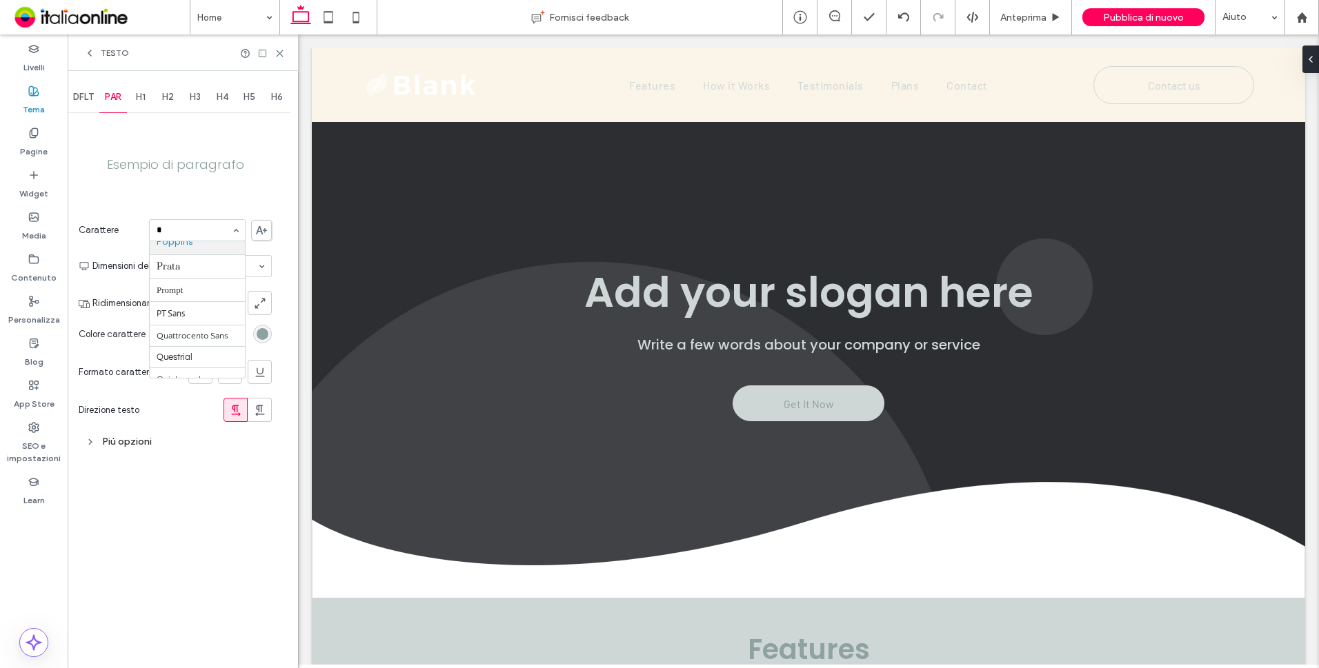
scroll to position [198, 0]
type input "**"
click at [262, 337] on div "rgb(142, 162, 160)" at bounding box center [263, 334] width 12 height 12
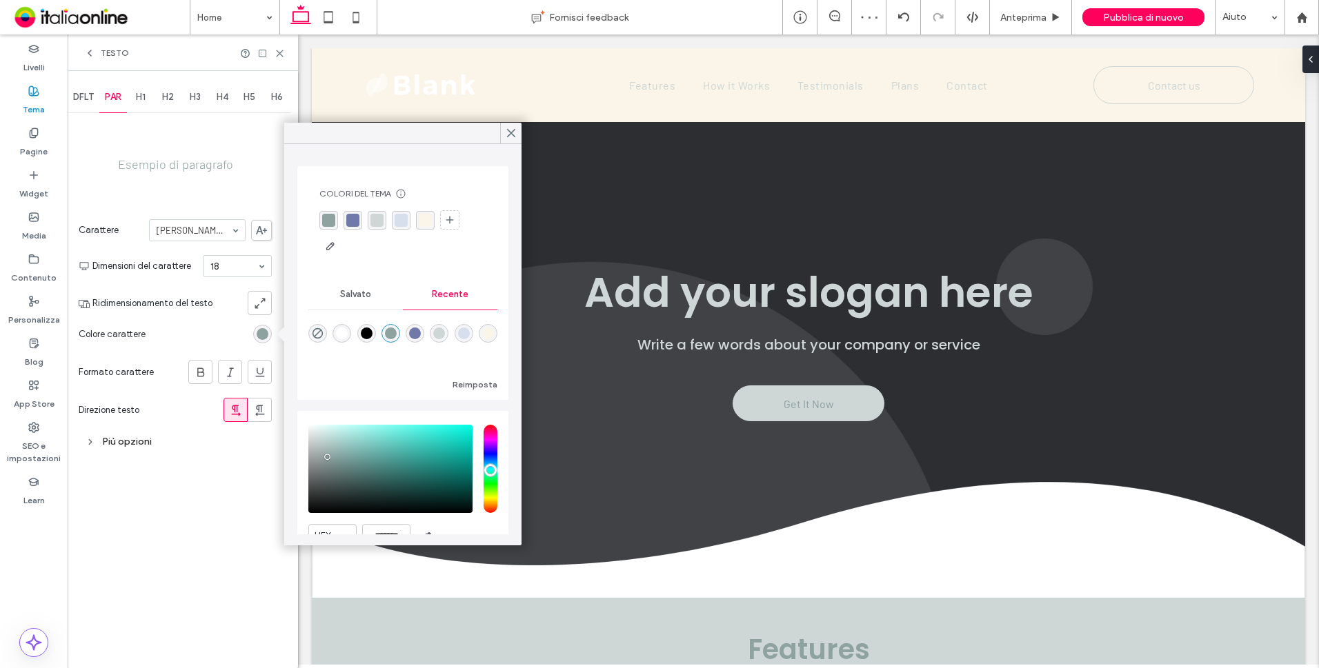
drag, startPoint x: 370, startPoint y: 332, endPoint x: 337, endPoint y: 308, distance: 41.1
click at [370, 332] on div "rgba(0, 0, 0, 1)" at bounding box center [367, 334] width 12 height 12
type input "*******"
click at [87, 99] on span "DFLT" at bounding box center [83, 97] width 21 height 11
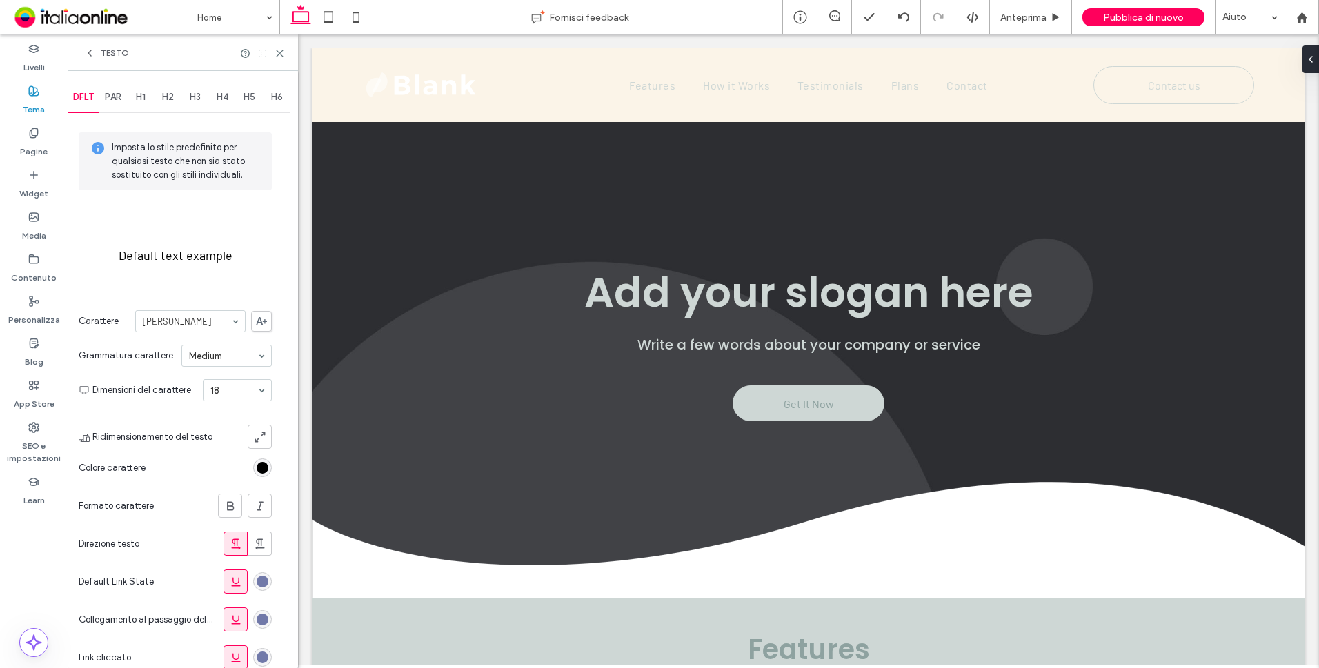
click at [110, 95] on span "PAR" at bounding box center [113, 97] width 17 height 11
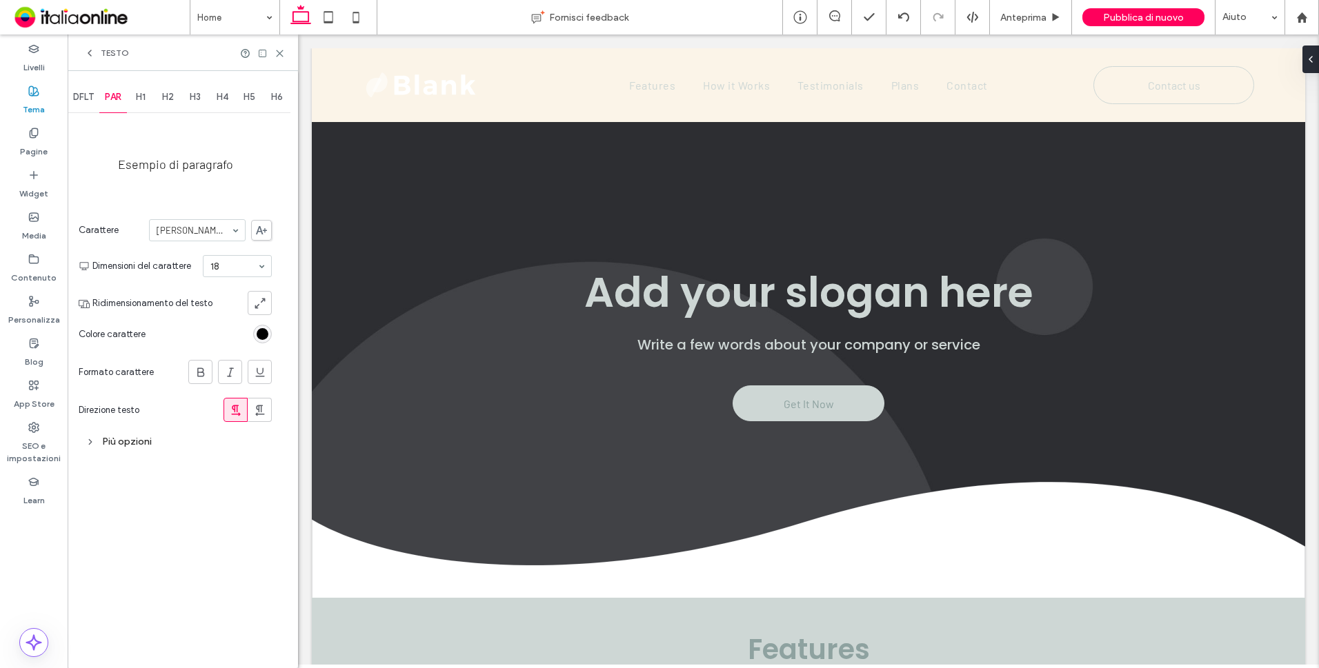
click at [146, 439] on div "Più opzioni" at bounding box center [175, 441] width 193 height 19
click at [145, 92] on span "H1" at bounding box center [141, 97] width 10 height 11
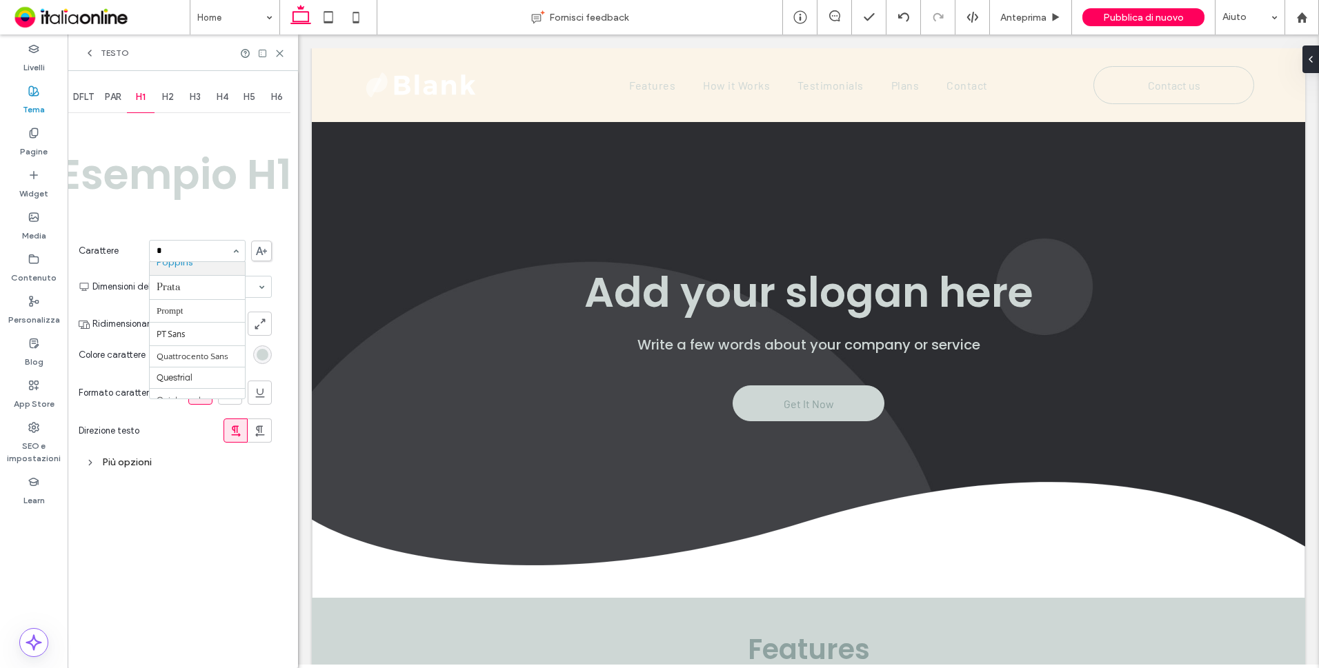
scroll to position [239, 0]
type input "**"
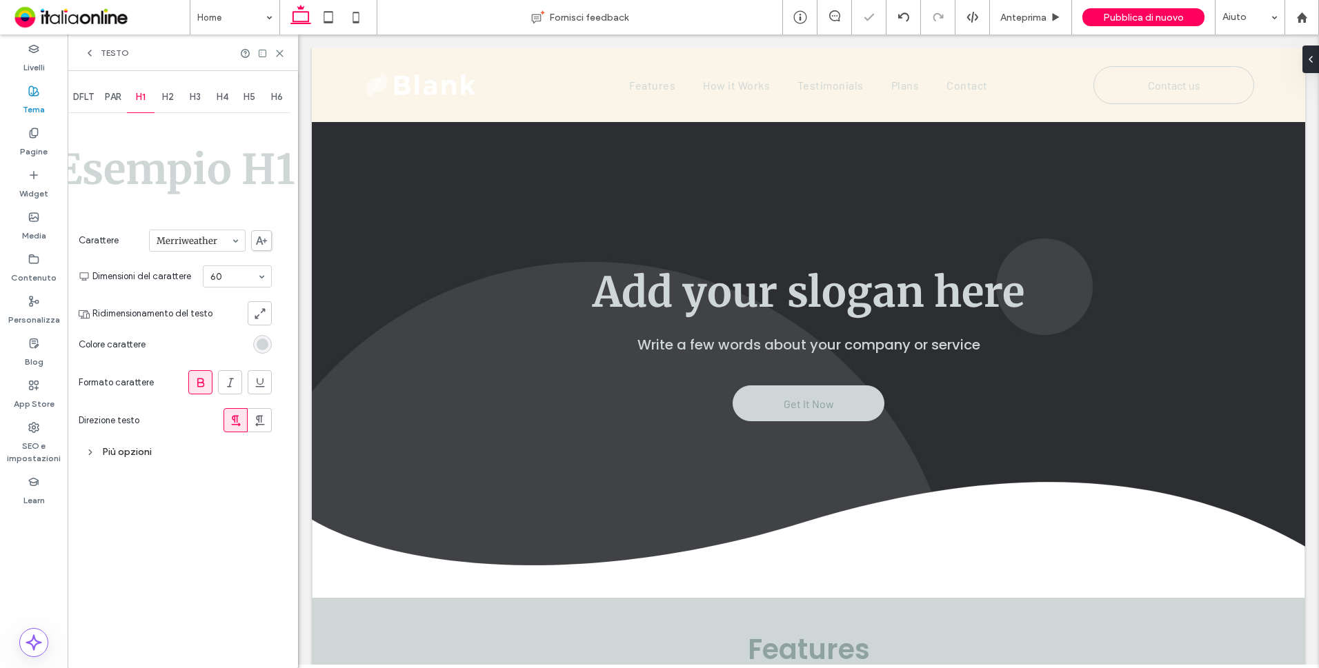
click at [201, 385] on icon at bounding box center [201, 383] width 14 height 14
click at [226, 386] on icon at bounding box center [230, 383] width 14 height 14
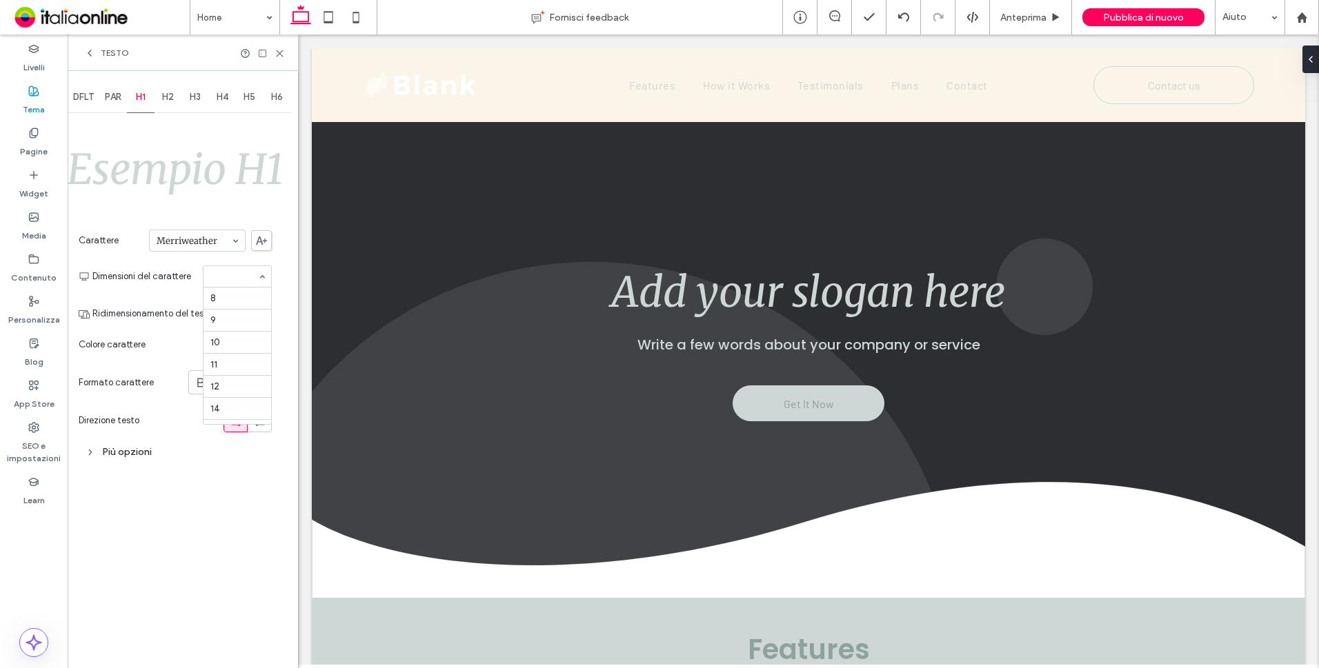
scroll to position [216, 0]
type input "**"
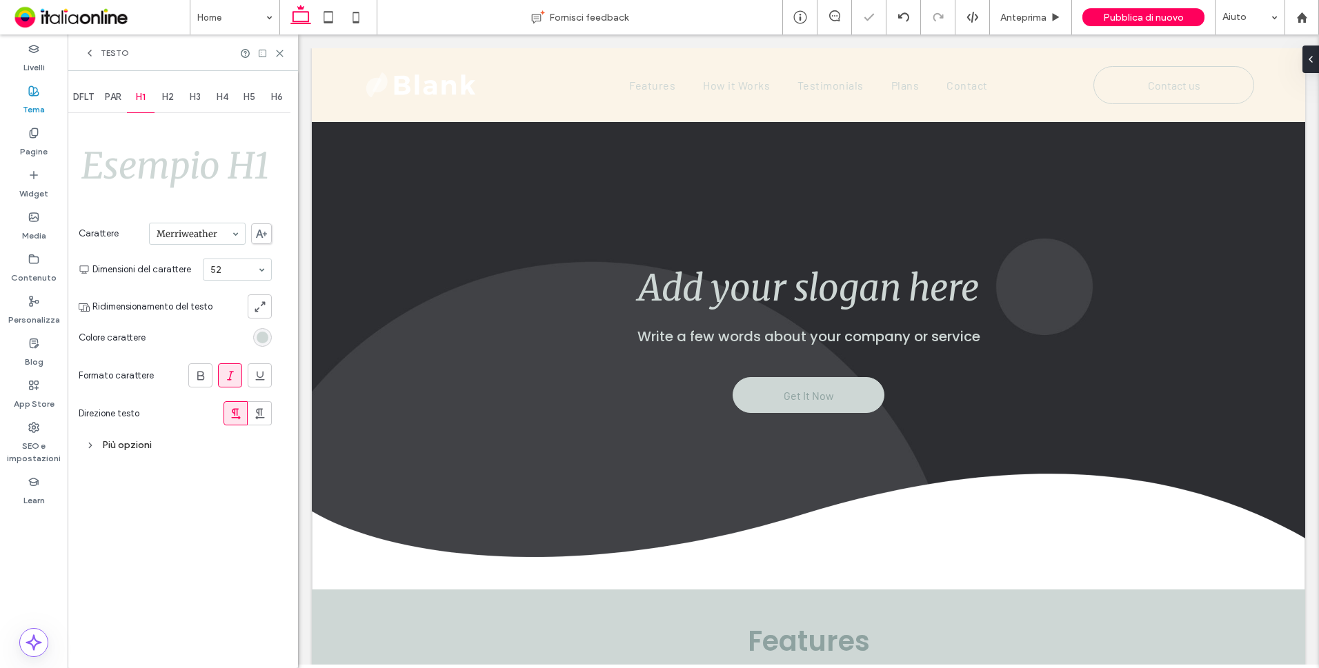
click at [265, 337] on div "rgb(206, 215, 213)" at bounding box center [263, 338] width 12 height 12
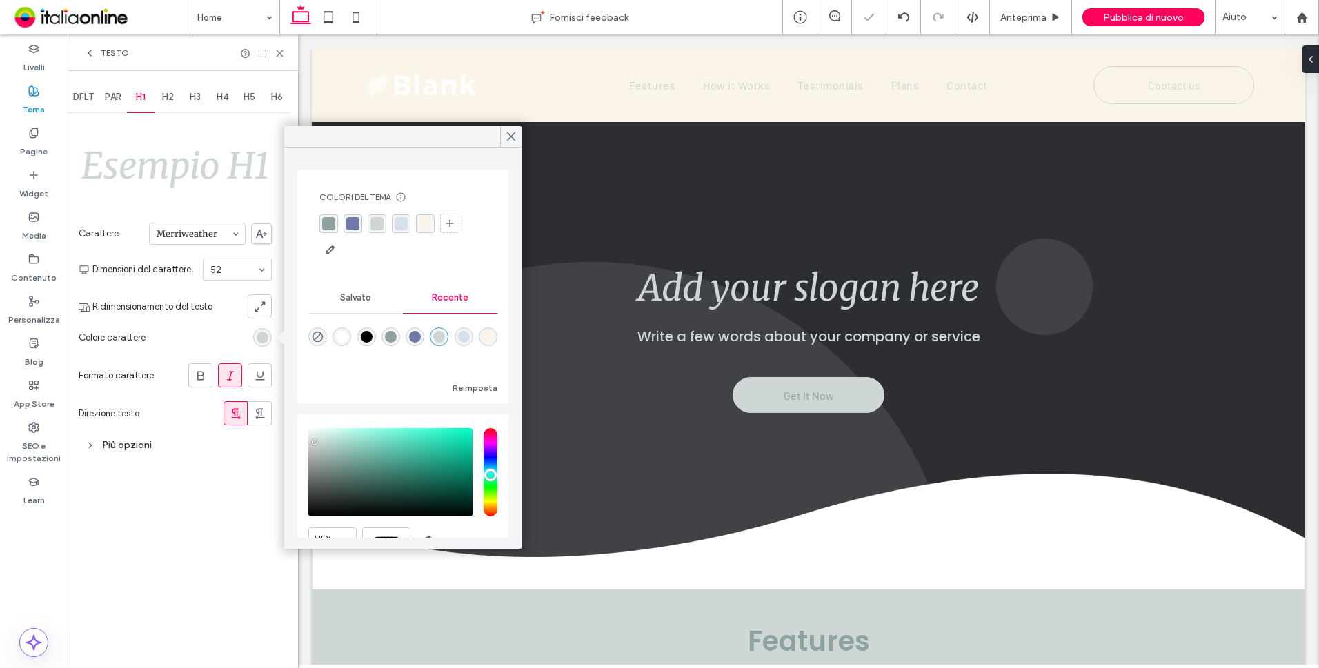
click at [325, 222] on div "rgba(142, 162, 160, 1)" at bounding box center [328, 223] width 13 height 13
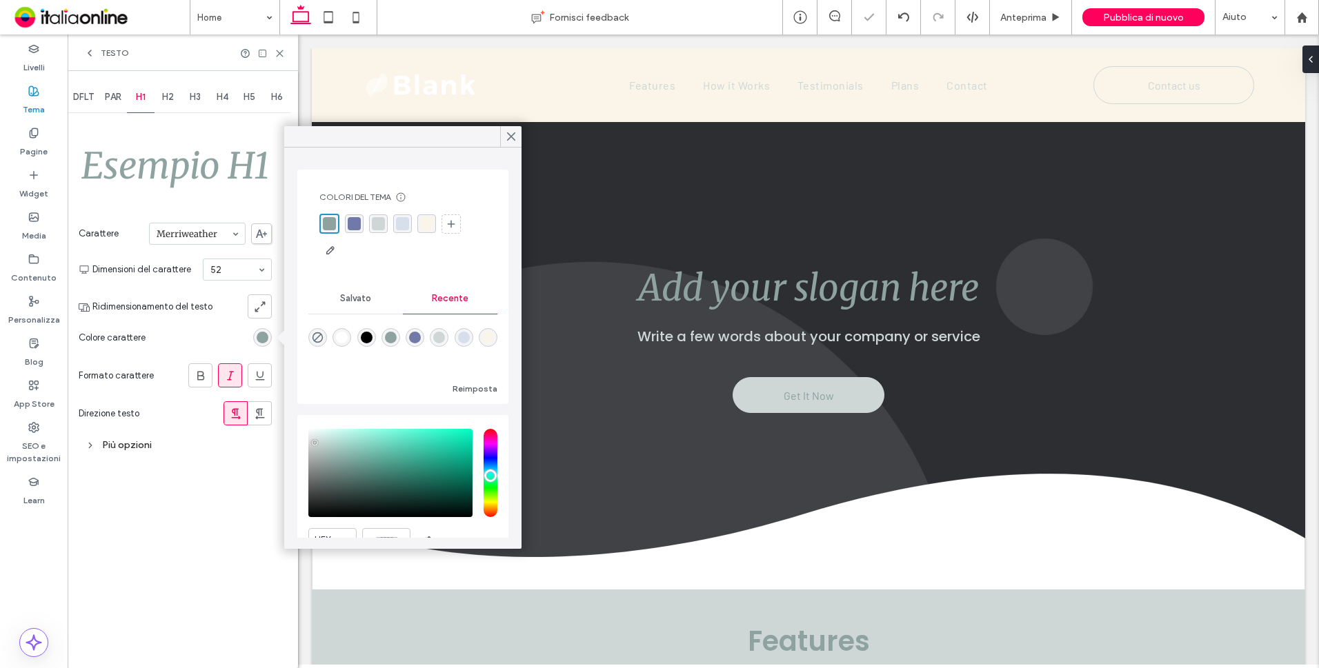
click at [135, 443] on div "Più opzioni" at bounding box center [175, 445] width 193 height 19
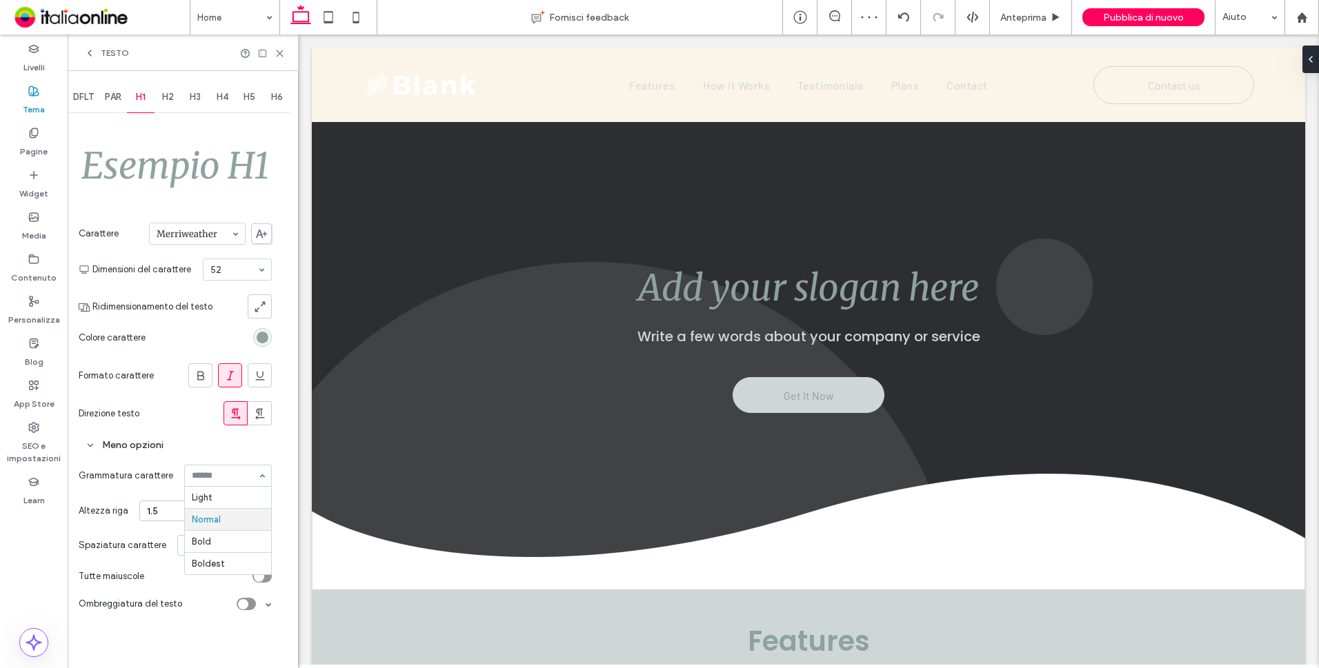
click at [172, 448] on div "Meno opzioni" at bounding box center [175, 445] width 193 height 19
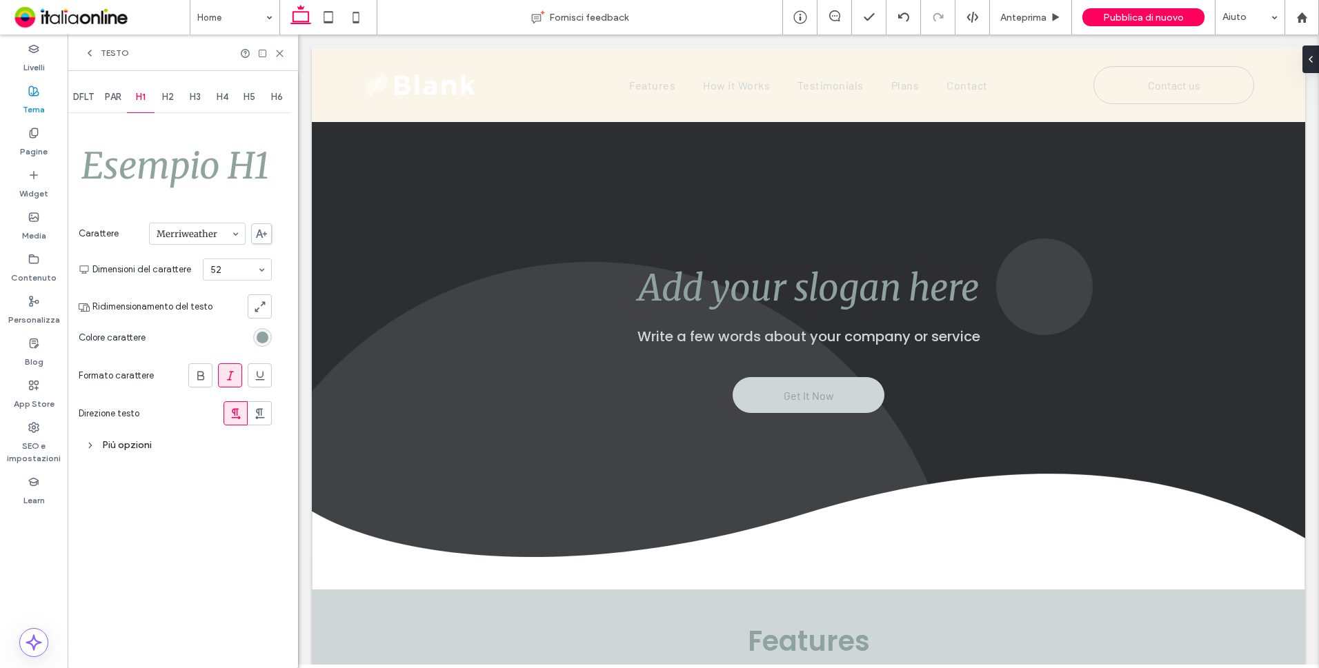
click at [173, 442] on div "Più opzioni" at bounding box center [175, 445] width 193 height 19
click at [167, 97] on span "H2" at bounding box center [168, 97] width 12 height 11
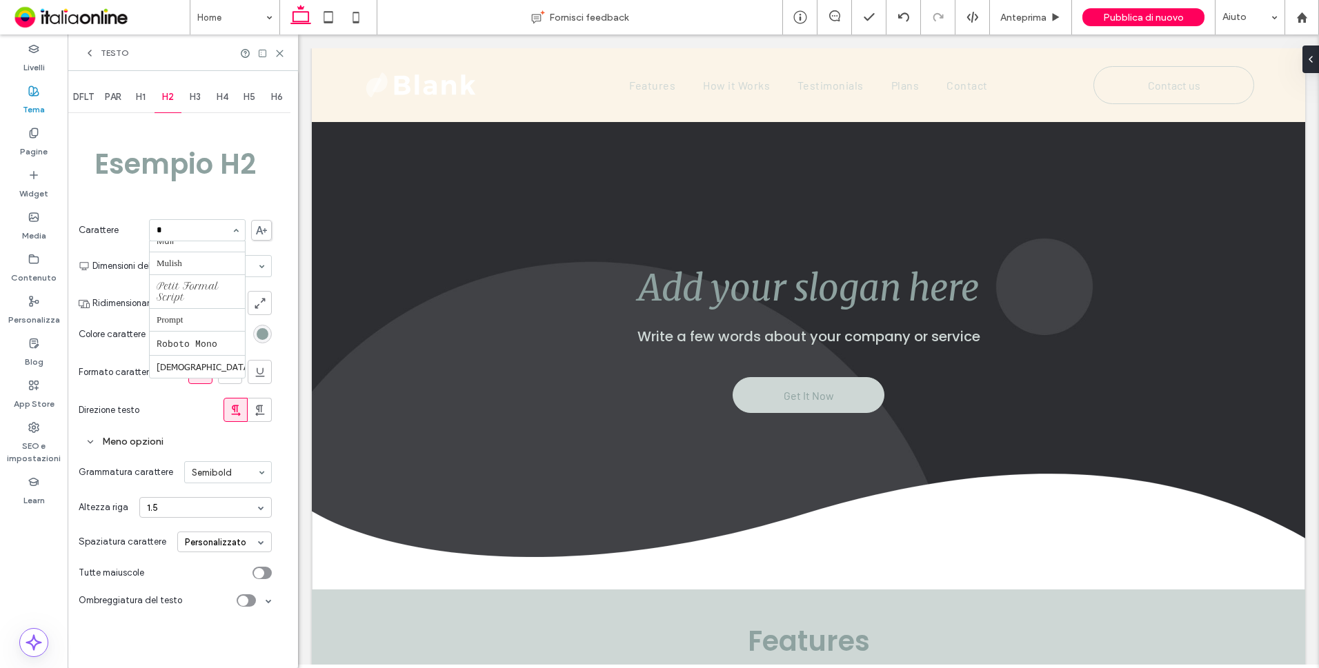
scroll to position [239, 0]
type input "**"
click at [228, 366] on icon at bounding box center [230, 373] width 14 height 14
click at [209, 368] on div at bounding box center [200, 372] width 23 height 23
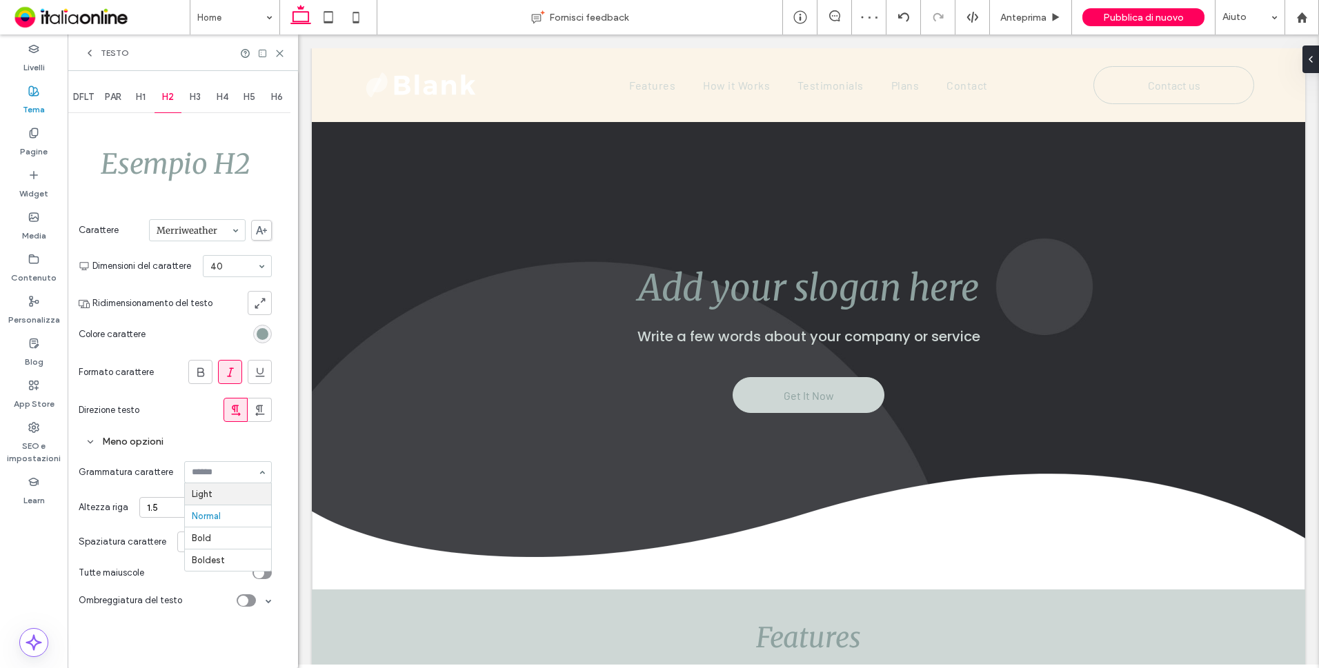
drag, startPoint x: 195, startPoint y: 417, endPoint x: 211, endPoint y: 396, distance: 26.6
click at [195, 417] on section "Direzione testo" at bounding box center [175, 410] width 193 height 38
click at [199, 92] on span "H3" at bounding box center [195, 97] width 11 height 11
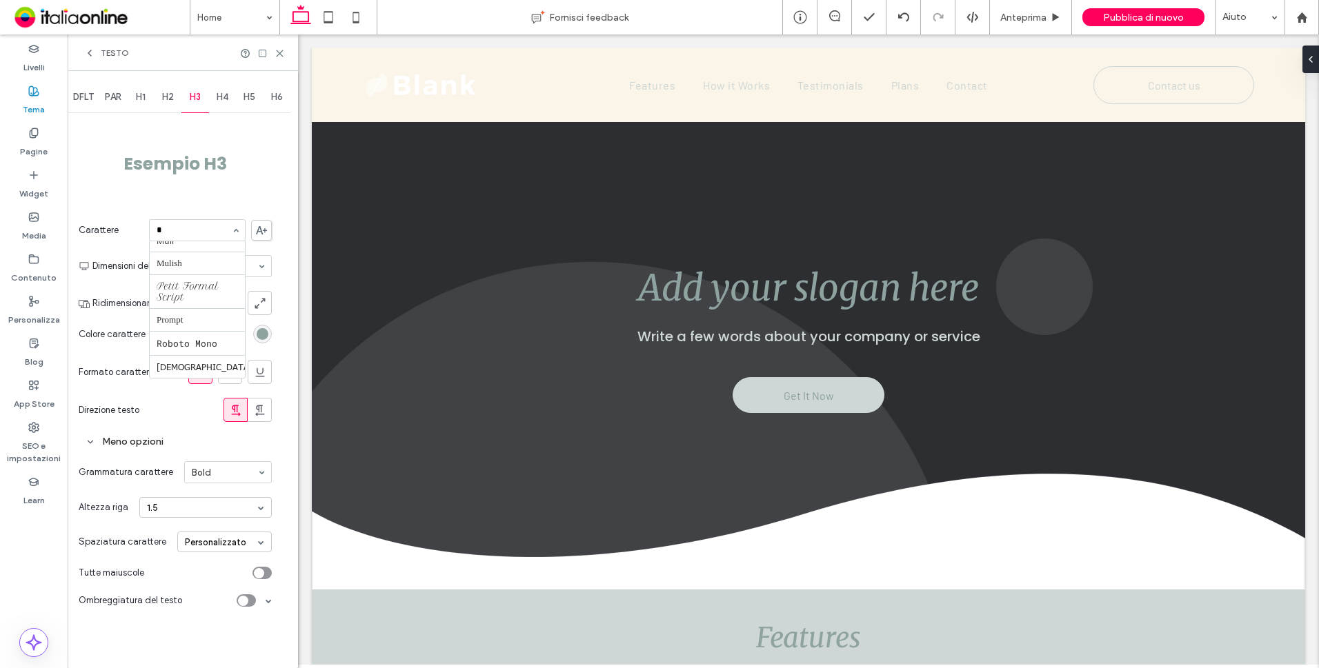
scroll to position [239, 0]
type input "**"
drag, startPoint x: 203, startPoint y: 245, endPoint x: 210, endPoint y: 254, distance: 11.3
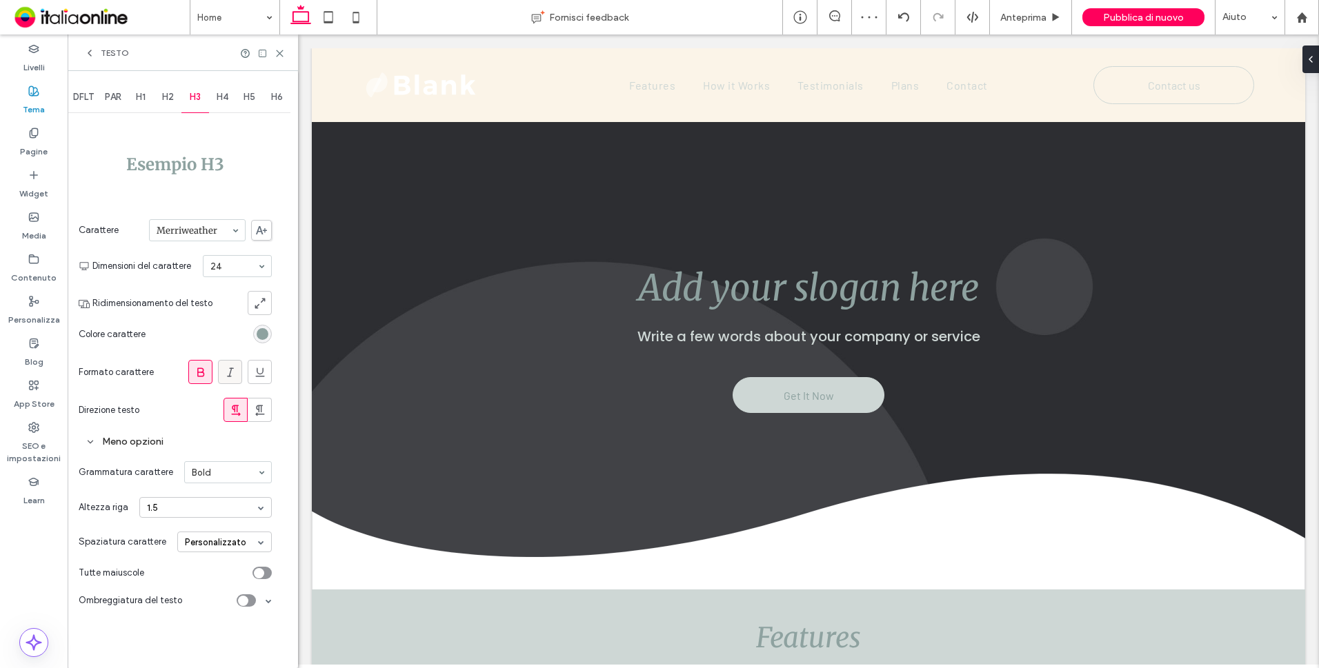
click at [230, 367] on icon at bounding box center [230, 373] width 14 height 14
click at [208, 368] on div at bounding box center [200, 372] width 23 height 23
click at [226, 104] on div "H4" at bounding box center [223, 97] width 28 height 30
type input "**"
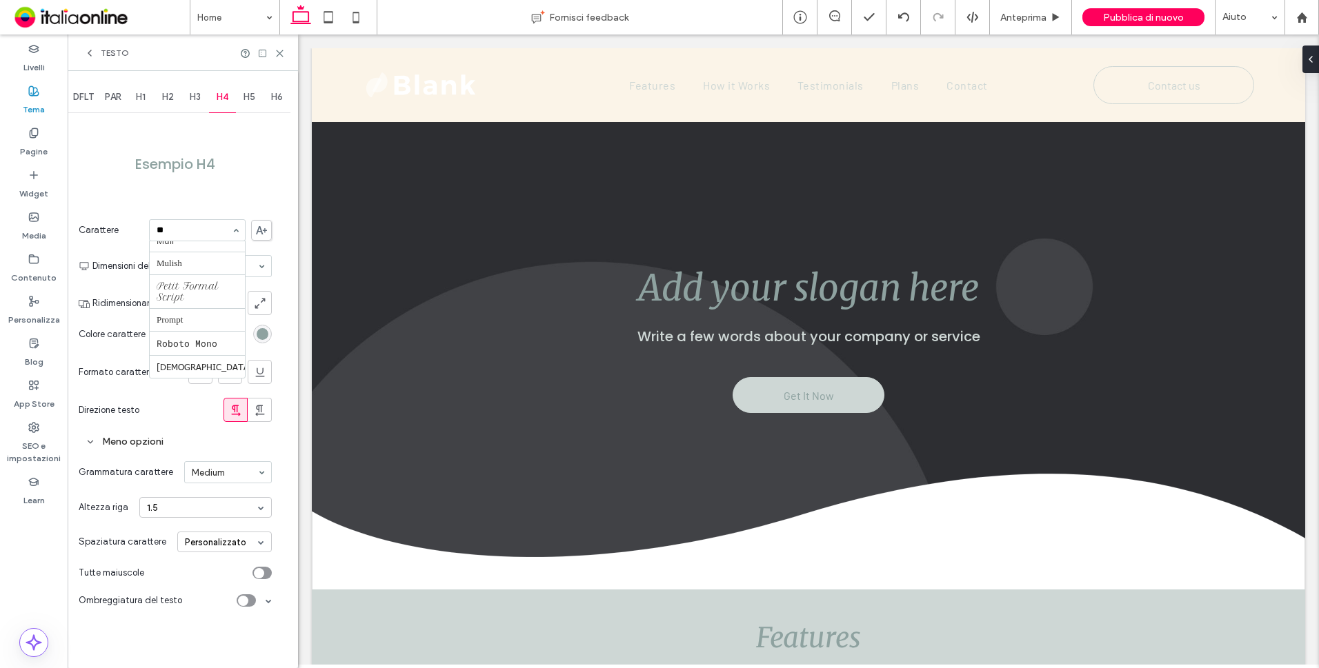
scroll to position [0, 0]
click at [250, 99] on span "H5" at bounding box center [249, 97] width 12 height 11
type input "**"
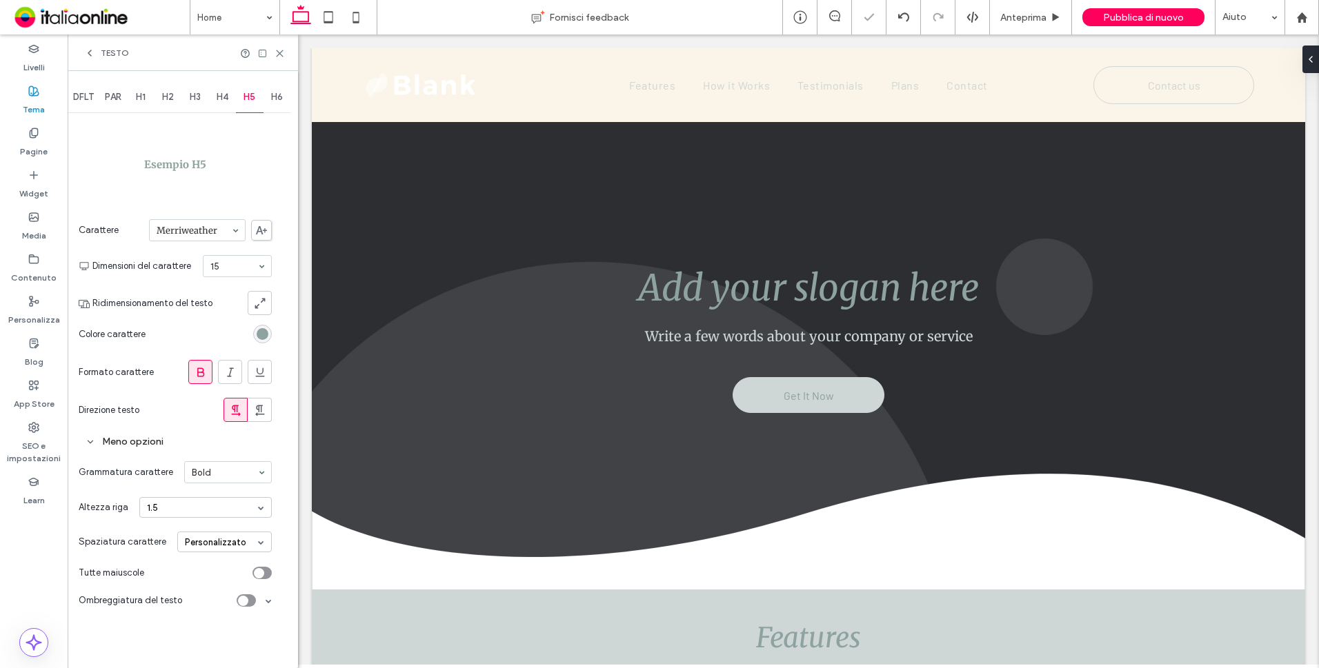
drag, startPoint x: 223, startPoint y: 370, endPoint x: 203, endPoint y: 370, distance: 20.7
click at [223, 370] on icon at bounding box center [230, 373] width 14 height 14
drag, startPoint x: 201, startPoint y: 372, endPoint x: 205, endPoint y: 381, distance: 9.9
click at [201, 372] on use at bounding box center [200, 372] width 7 height 9
click at [270, 91] on div "H6" at bounding box center [277, 97] width 28 height 30
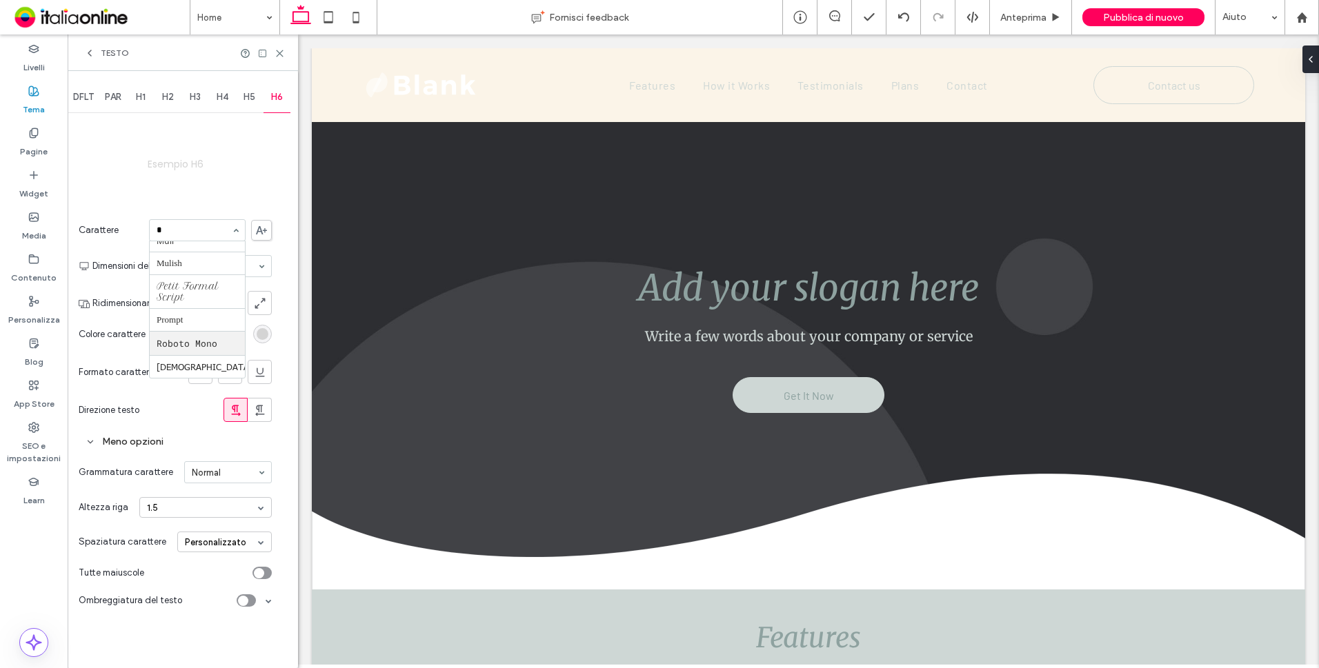
scroll to position [239, 0]
type input "**"
click at [229, 378] on icon at bounding box center [230, 373] width 14 height 14
click at [258, 331] on div "rgb(212, 212, 212)" at bounding box center [263, 334] width 12 height 12
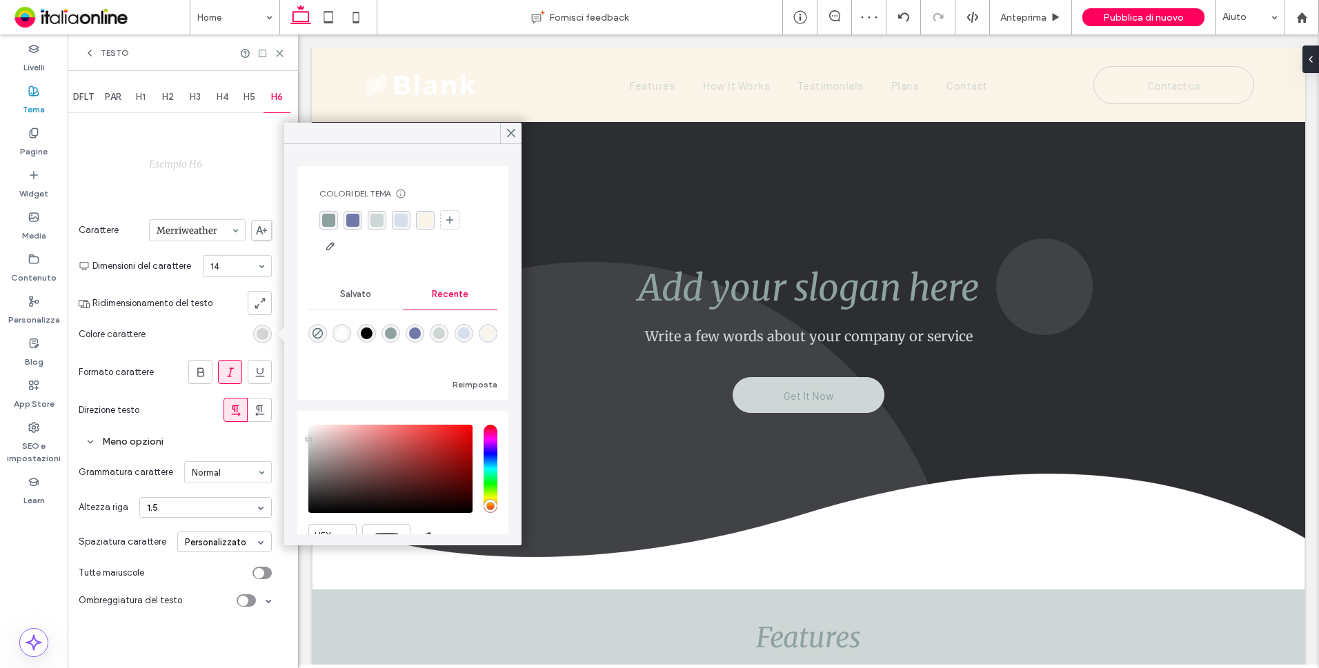
drag, startPoint x: 326, startPoint y: 217, endPoint x: 319, endPoint y: 213, distance: 8.6
click at [326, 217] on div "rgba(142, 162, 160, 1)" at bounding box center [328, 220] width 13 height 13
click at [248, 101] on span "H5" at bounding box center [249, 97] width 12 height 11
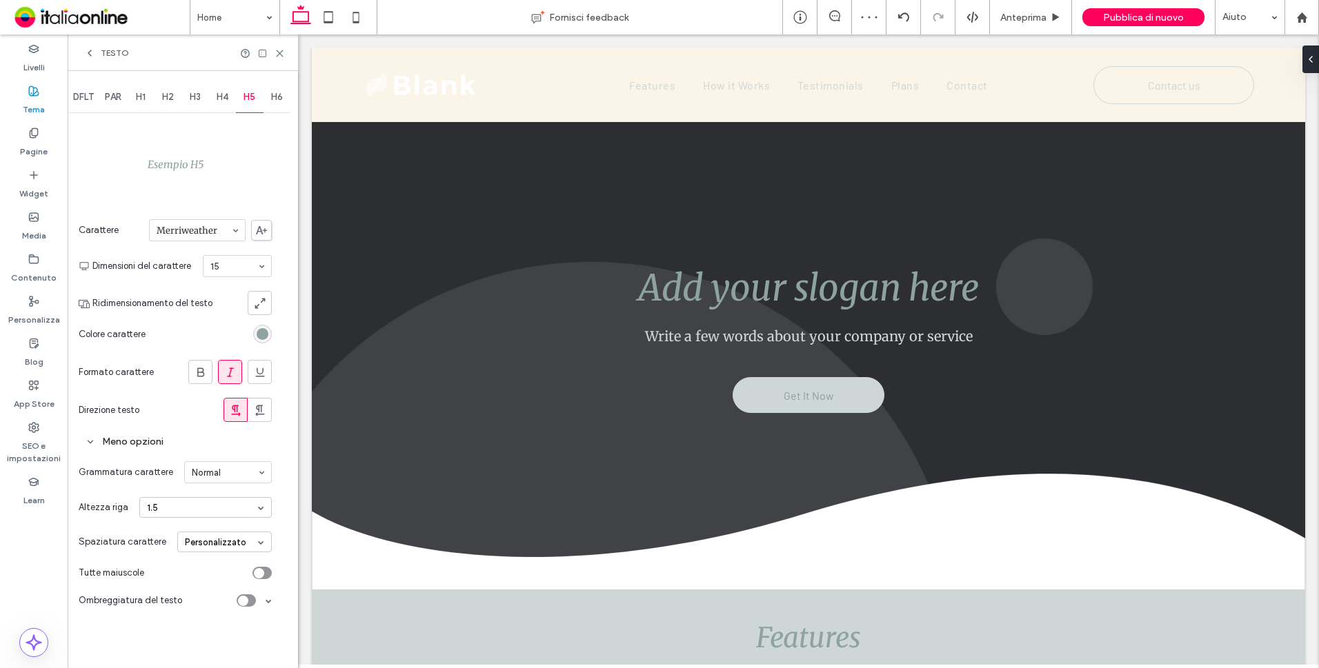
click at [226, 102] on span "H4" at bounding box center [223, 97] width 12 height 11
click at [192, 101] on span "H3" at bounding box center [195, 97] width 11 height 11
click at [224, 101] on span "H4" at bounding box center [223, 97] width 12 height 11
click at [233, 372] on icon at bounding box center [230, 373] width 14 height 14
click at [100, 52] on div "Testo" at bounding box center [106, 53] width 45 height 11
